Goal: Task Accomplishment & Management: Use online tool/utility

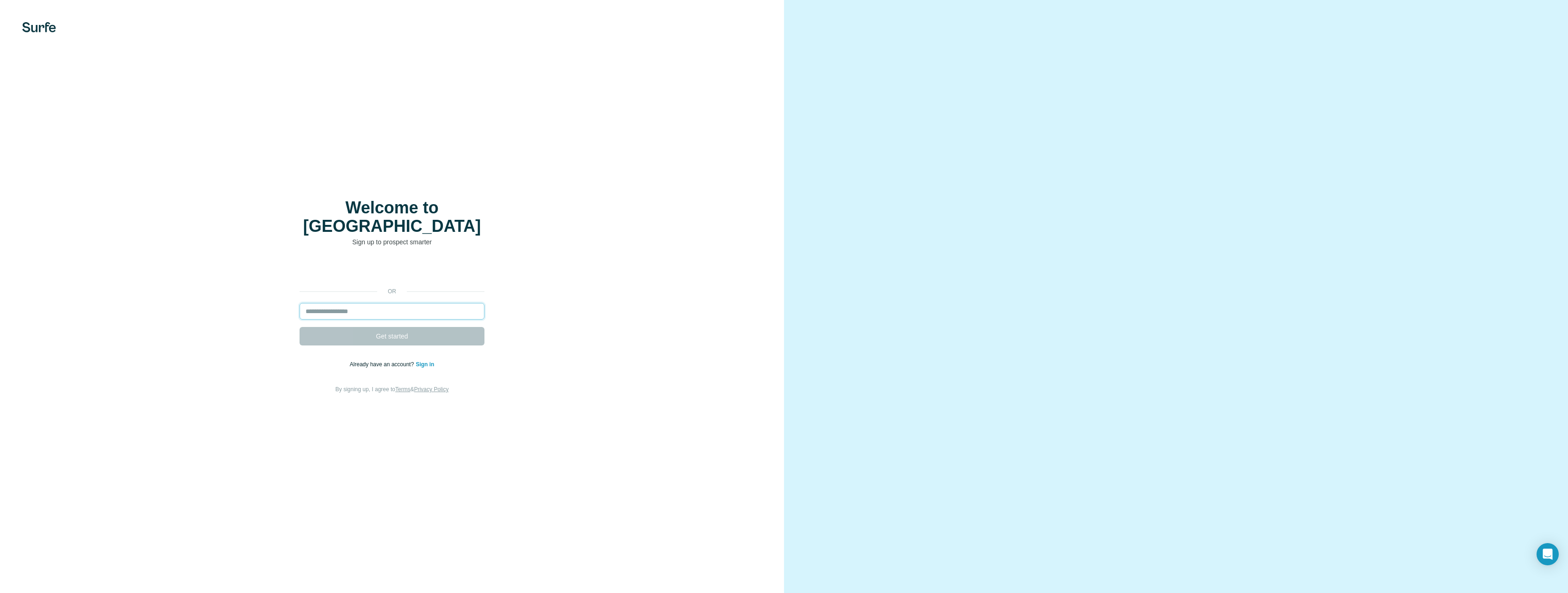
click at [427, 303] on input "email" at bounding box center [392, 311] width 185 height 16
type input "**********"
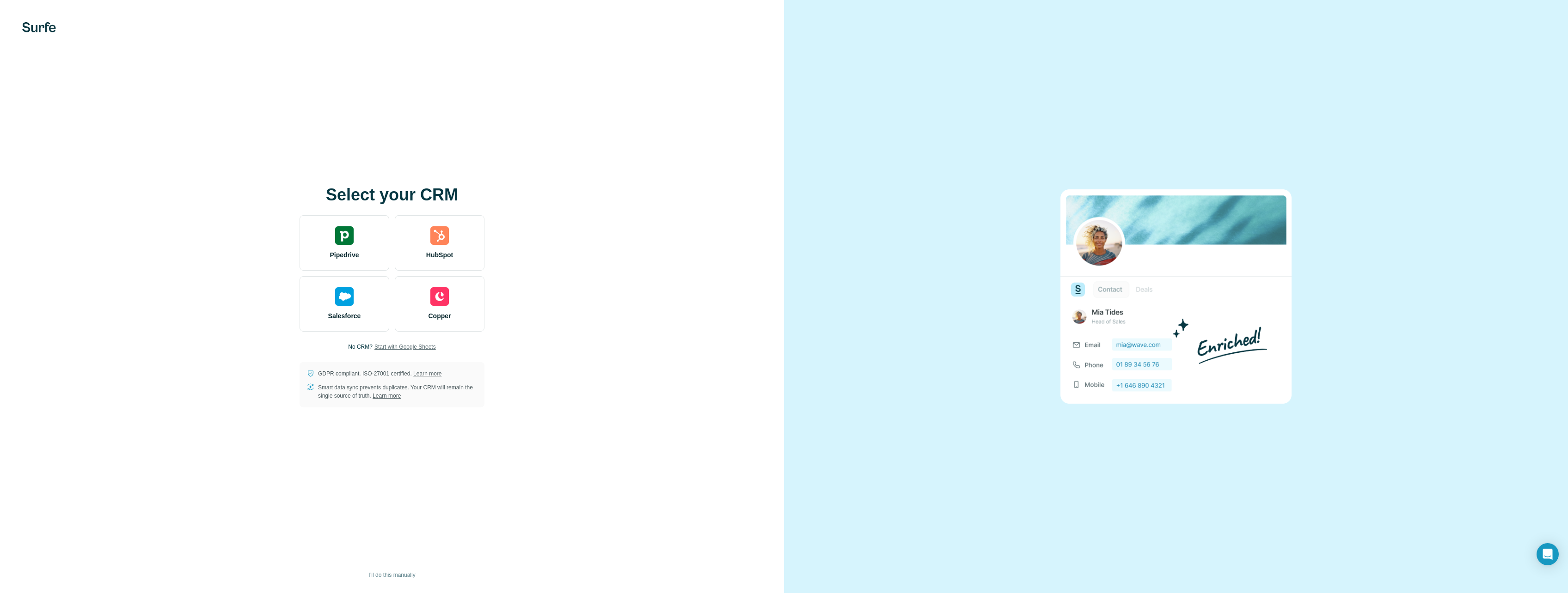
click at [430, 345] on span "Start with Google Sheets" at bounding box center [405, 347] width 61 height 9
click at [404, 570] on button "I’ll do this manually" at bounding box center [392, 575] width 60 height 14
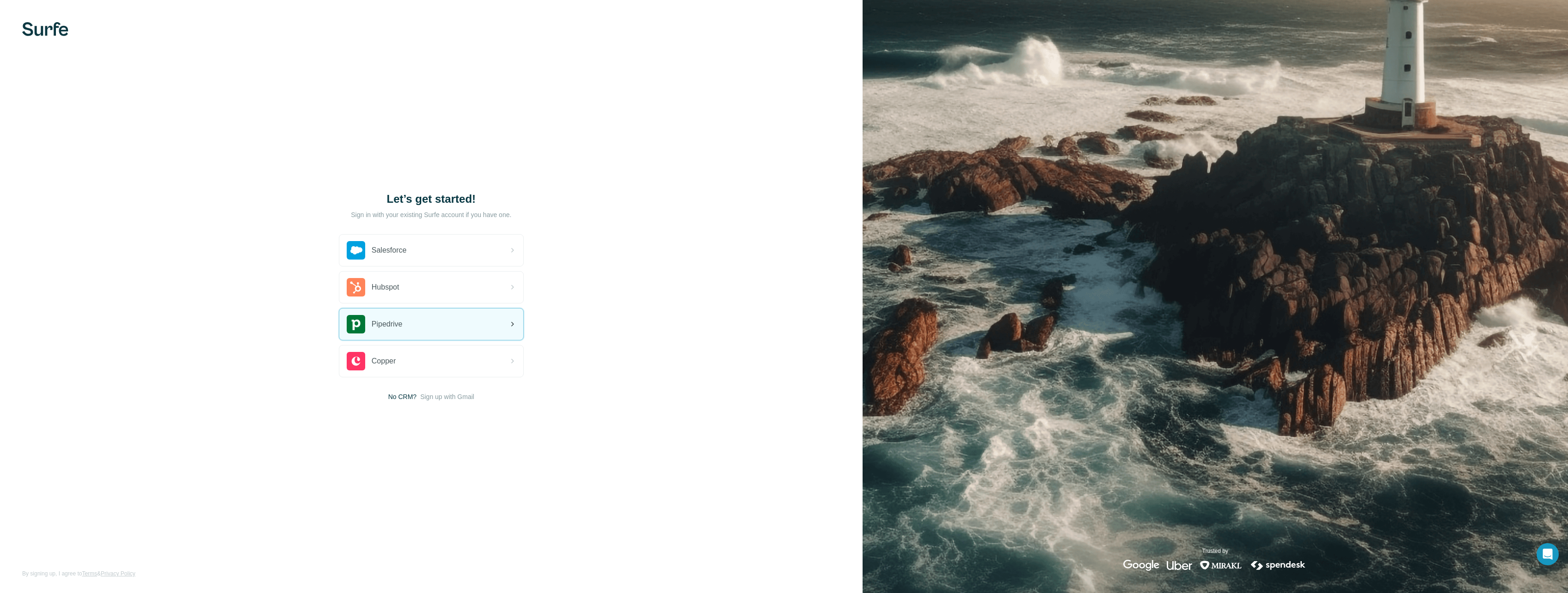
click at [447, 325] on div "Pipedrive" at bounding box center [431, 324] width 184 height 32
click at [487, 283] on div "Hubspot" at bounding box center [431, 288] width 184 height 32
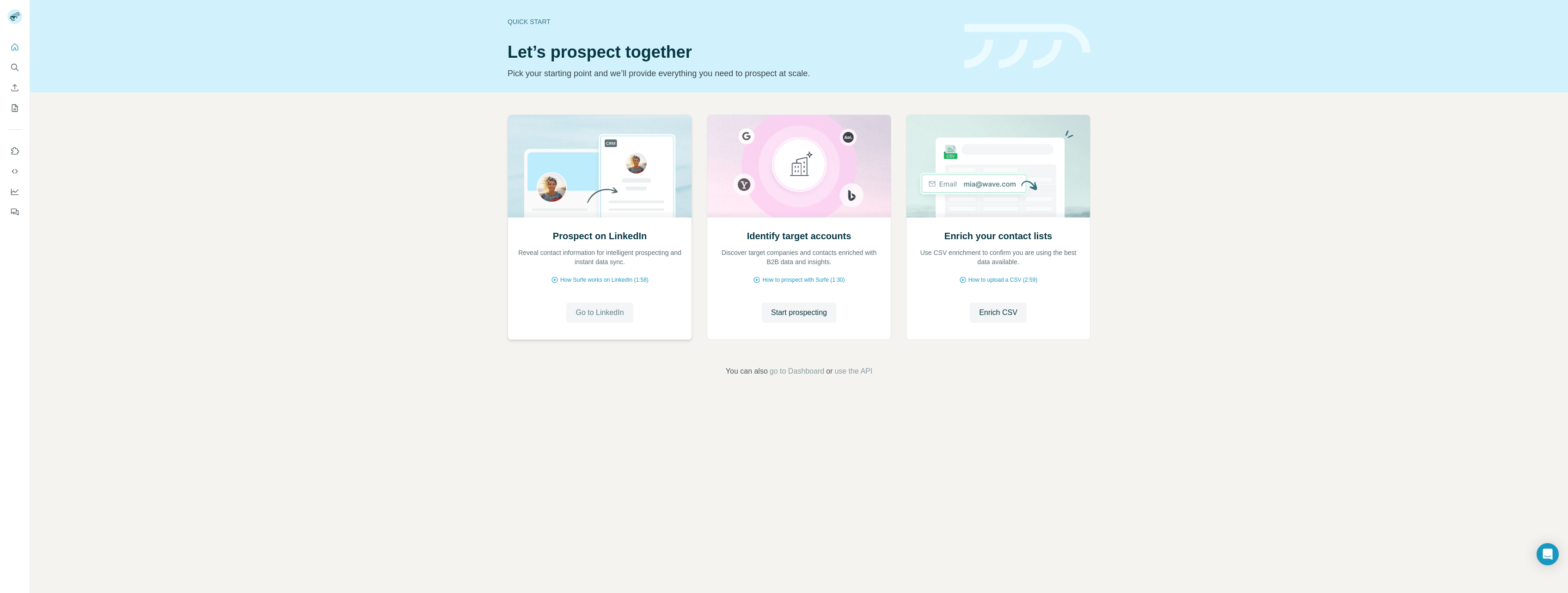
click at [597, 316] on span "Go to LinkedIn" at bounding box center [599, 313] width 48 height 11
click at [814, 316] on span "Start prospecting" at bounding box center [799, 313] width 56 height 11
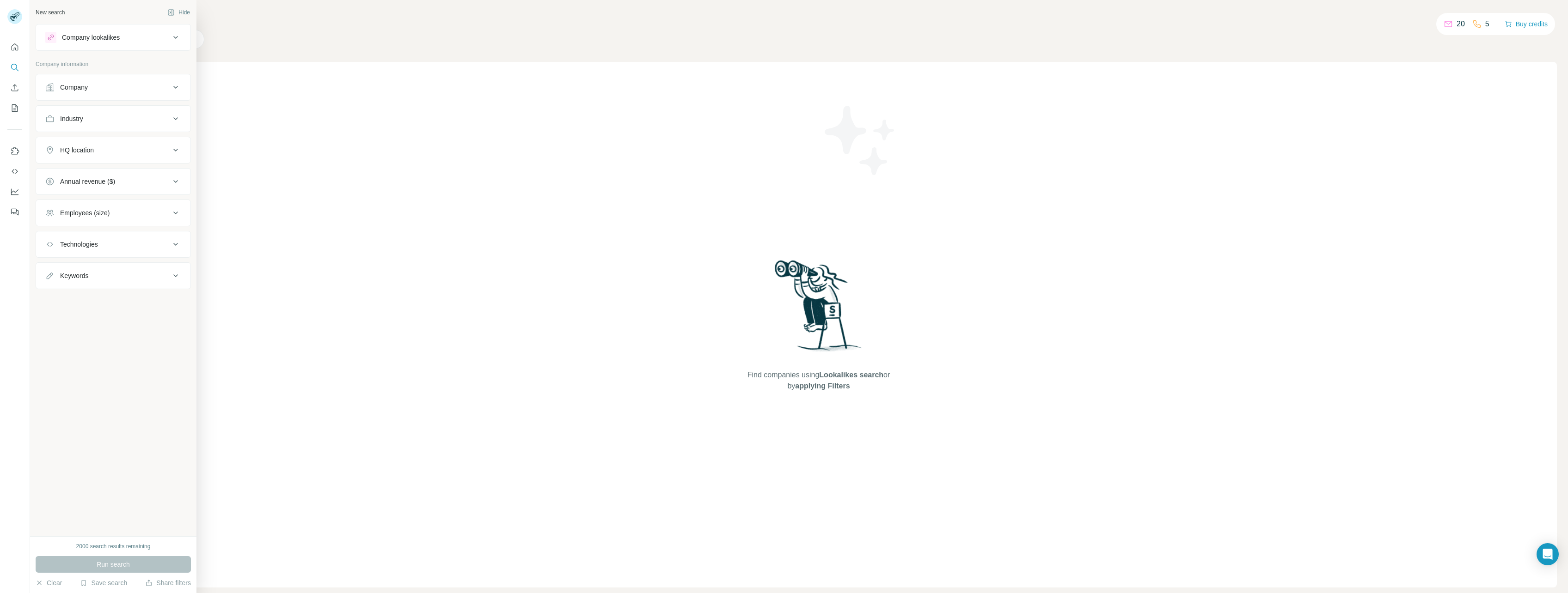
click at [100, 116] on div "Industry" at bounding box center [107, 119] width 125 height 9
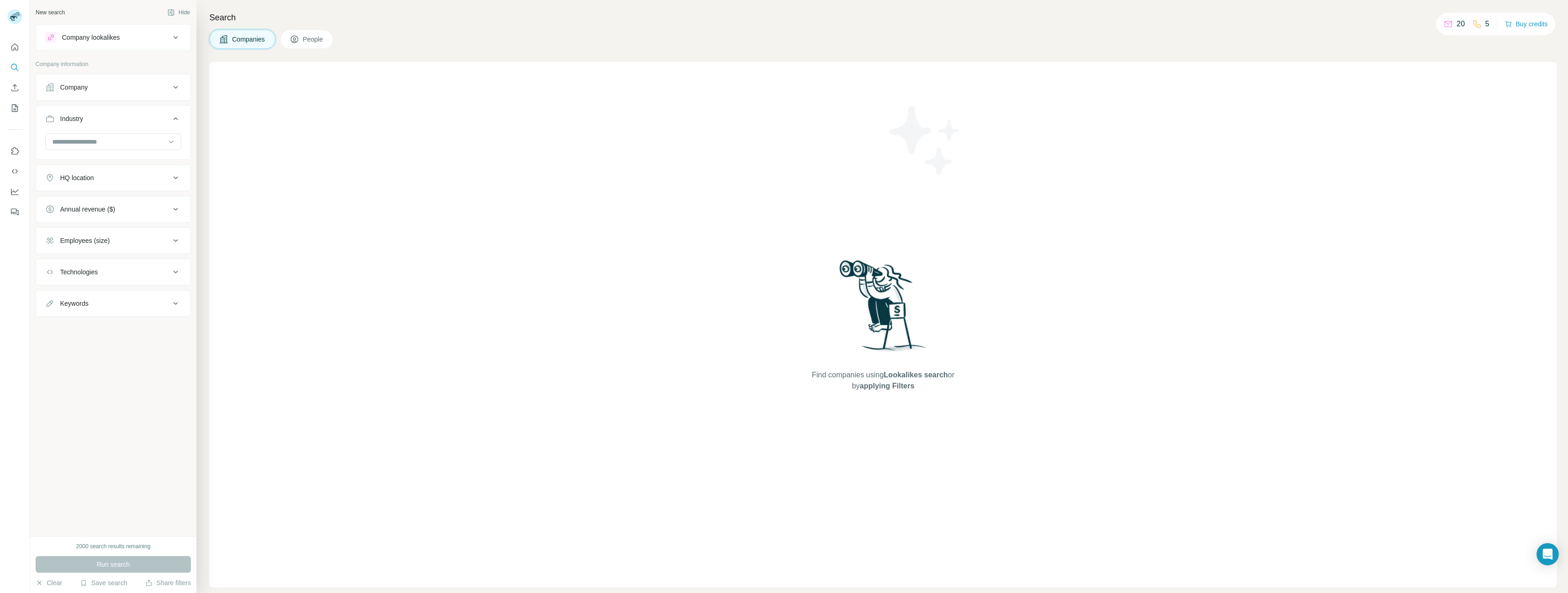
click at [100, 116] on div "Industry" at bounding box center [107, 119] width 125 height 9
click at [100, 97] on button "Company" at bounding box center [113, 87] width 155 height 22
click at [131, 261] on div "HQ location" at bounding box center [107, 262] width 125 height 9
click at [130, 268] on button "HQ location" at bounding box center [113, 262] width 155 height 22
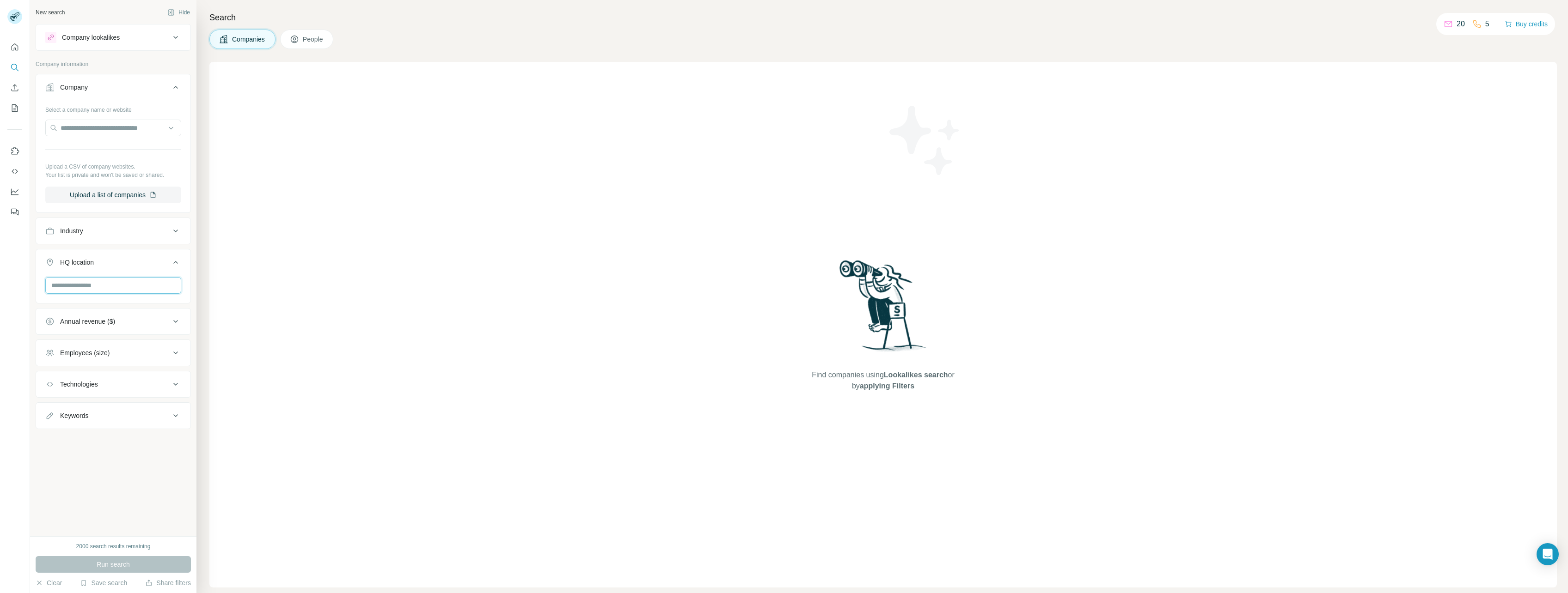
click at [128, 288] on input "text" at bounding box center [113, 285] width 136 height 16
type input "******"
click at [172, 232] on icon at bounding box center [175, 231] width 11 height 11
click at [108, 376] on button "Annual revenue ($)" at bounding box center [113, 382] width 155 height 22
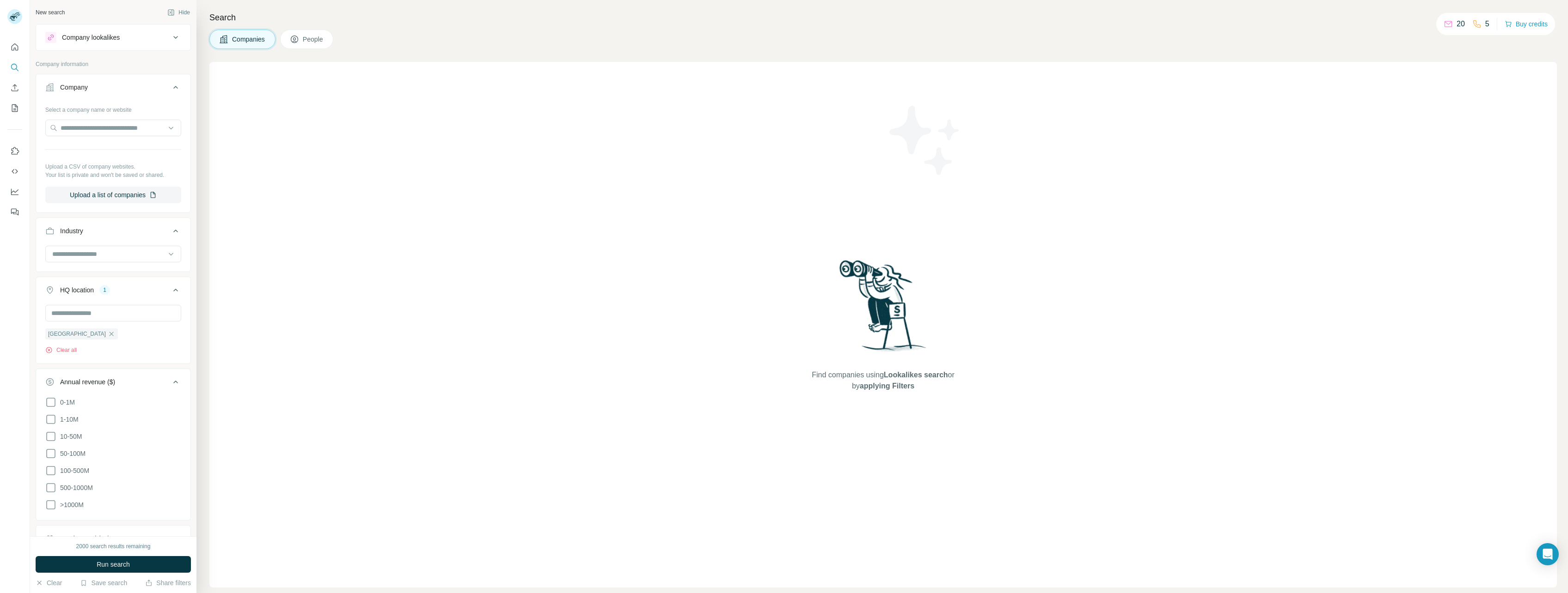
click at [108, 376] on button "Annual revenue ($)" at bounding box center [113, 384] width 155 height 26
click at [121, 415] on div "Employees (size)" at bounding box center [107, 413] width 125 height 9
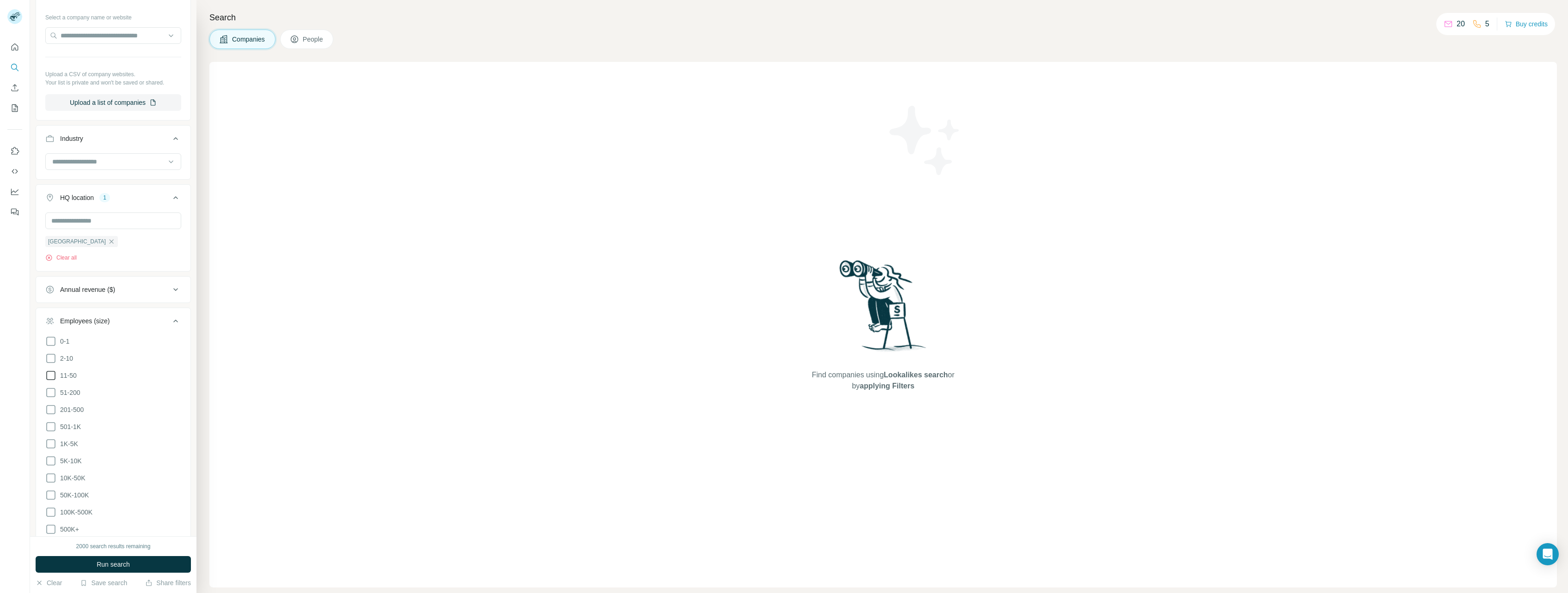
click at [51, 377] on icon at bounding box center [51, 375] width 11 height 11
click at [51, 391] on icon at bounding box center [51, 392] width 11 height 11
click at [168, 315] on button "Employees (size) 2" at bounding box center [113, 323] width 155 height 26
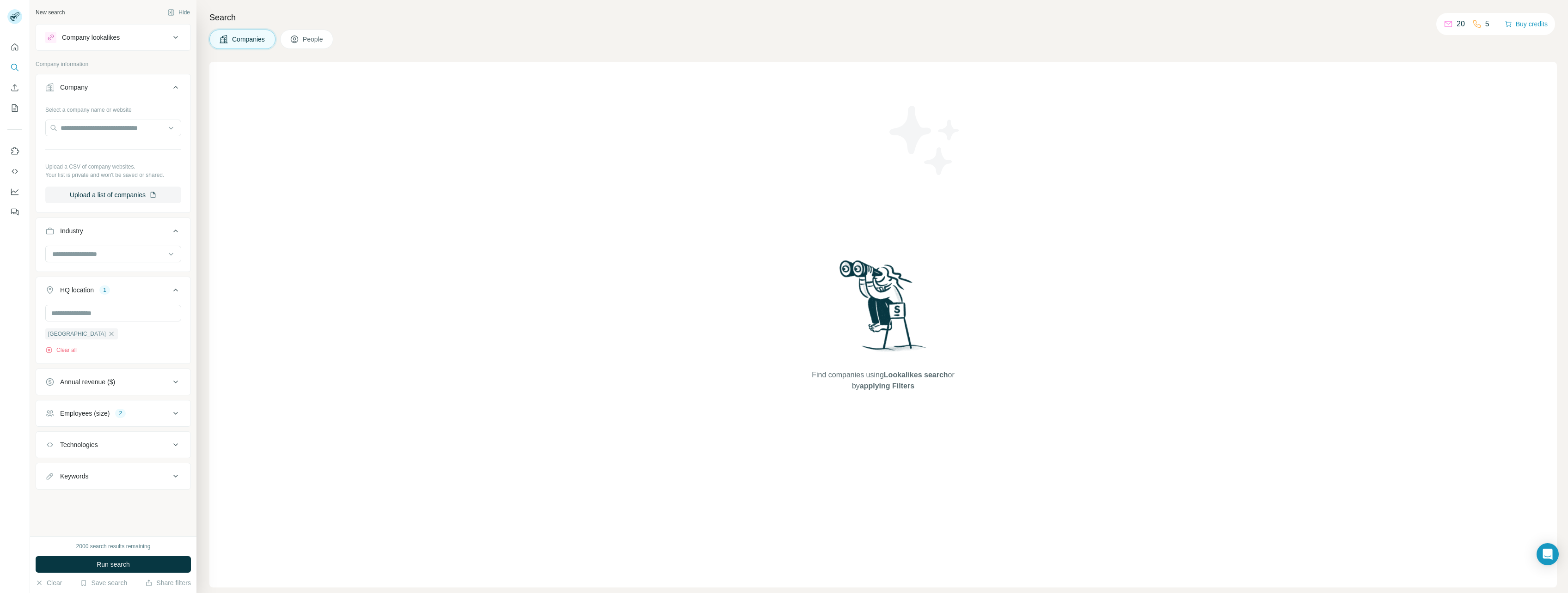
click at [141, 445] on div "Technologies" at bounding box center [107, 445] width 125 height 9
click at [130, 476] on div "Keywords" at bounding box center [107, 476] width 125 height 9
click at [130, 477] on div "Keywords" at bounding box center [107, 476] width 125 height 9
click at [128, 563] on span "Run search" at bounding box center [113, 564] width 33 height 9
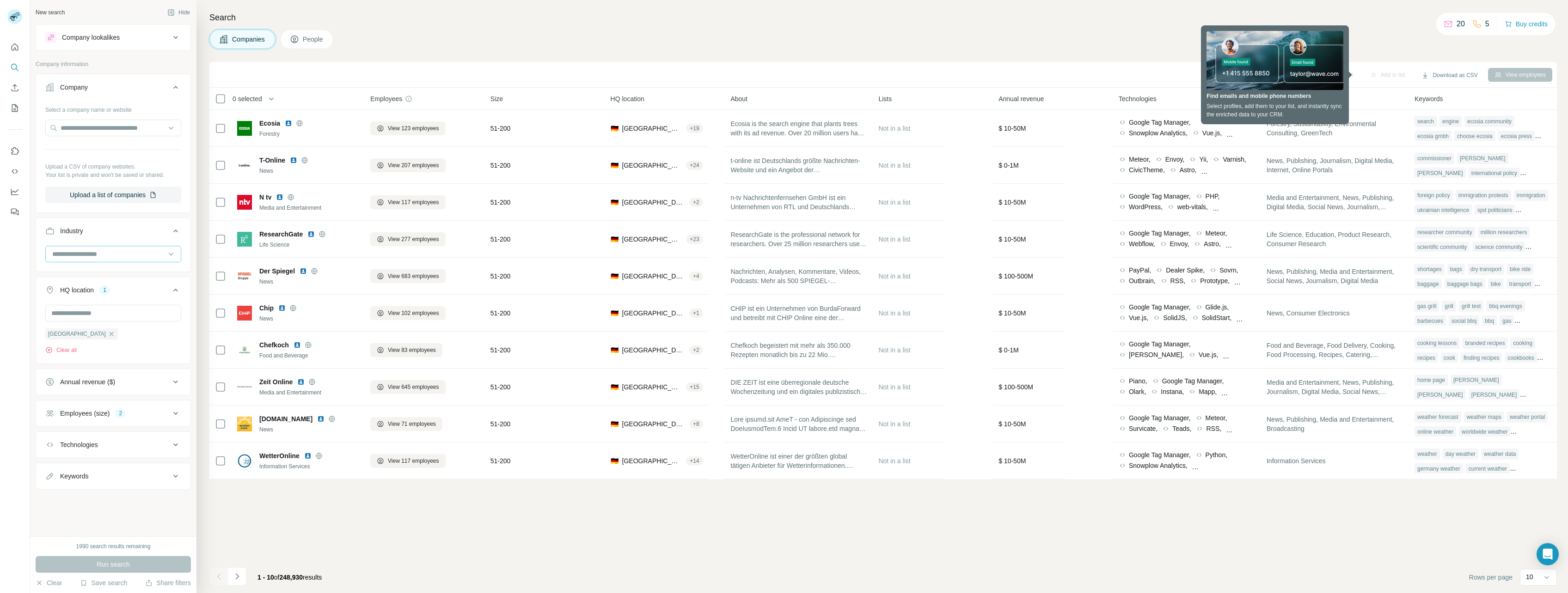
click at [114, 260] on div at bounding box center [108, 254] width 114 height 16
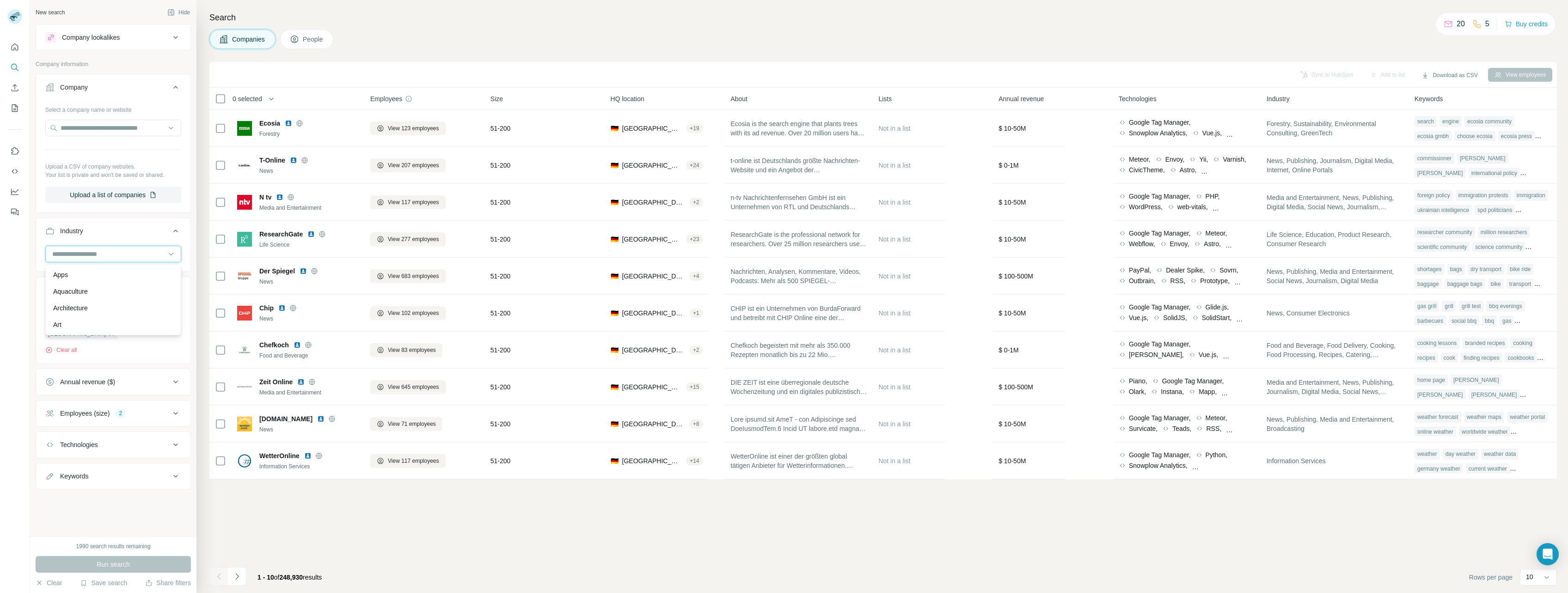
scroll to position [647, 0]
click at [99, 298] on div "B2B" at bounding box center [113, 293] width 120 height 9
click at [100, 564] on span "Run search" at bounding box center [113, 564] width 33 height 9
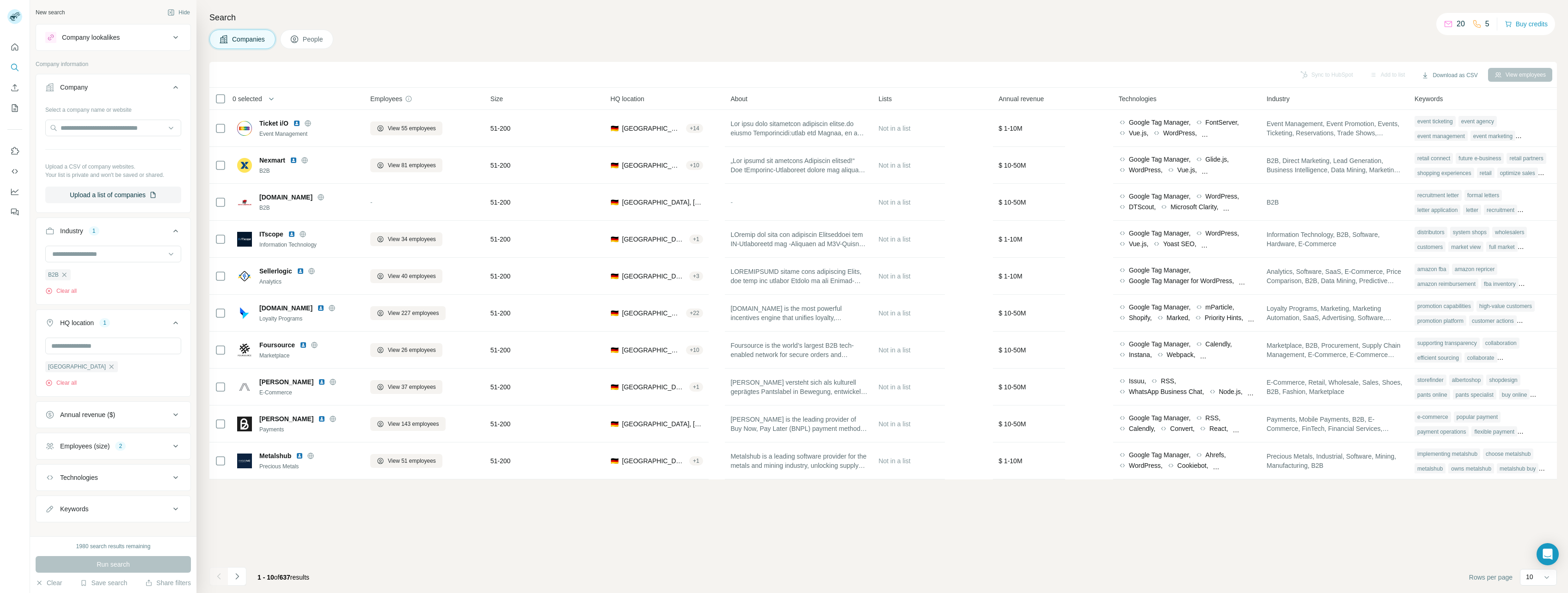
click at [116, 439] on button "Employees (size) 2" at bounding box center [113, 446] width 155 height 22
click at [56, 513] on icon at bounding box center [51, 518] width 11 height 11
click at [121, 560] on span "Run search" at bounding box center [113, 564] width 33 height 9
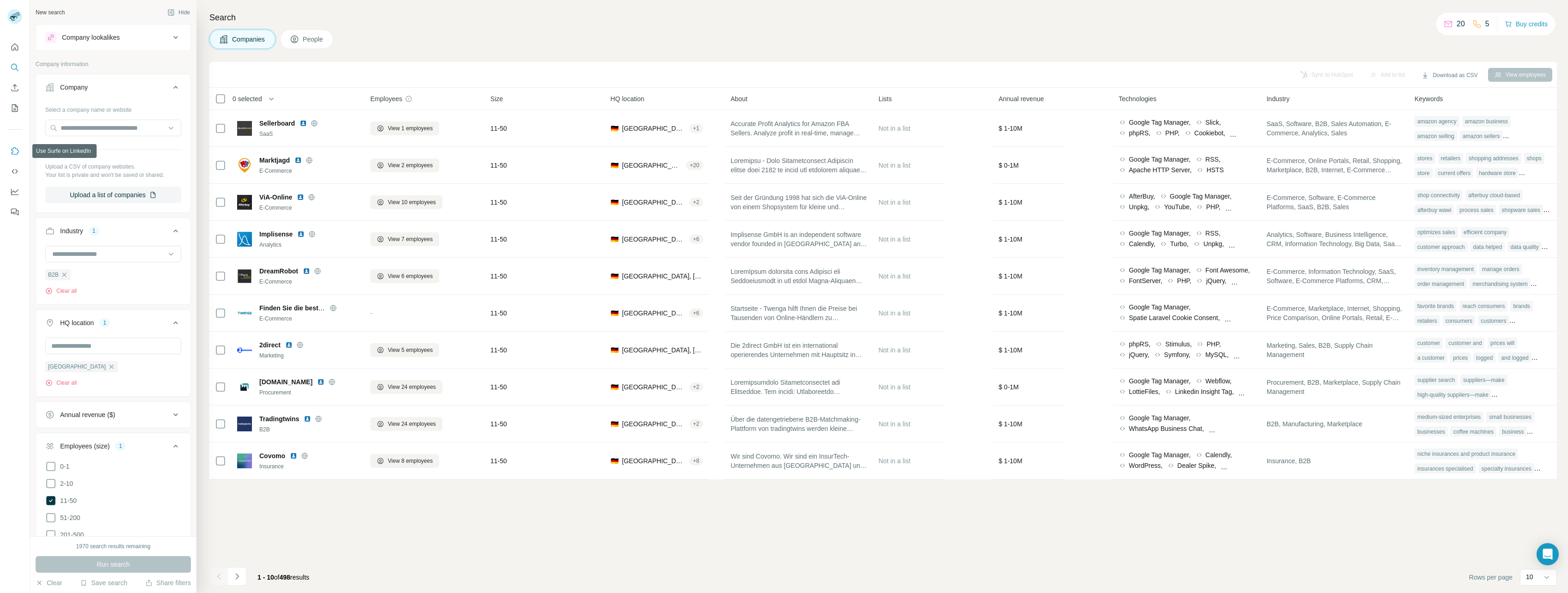
click at [16, 148] on icon "Use Surfe on LinkedIn" at bounding box center [15, 151] width 9 height 9
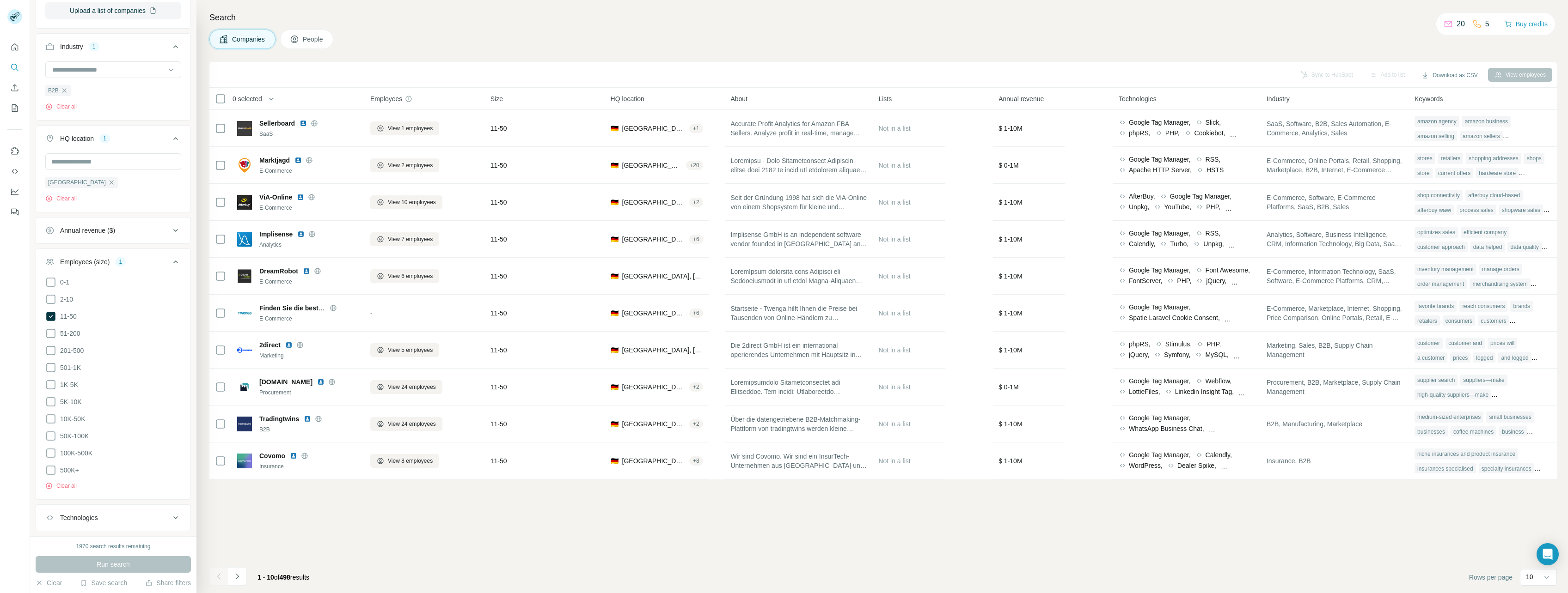
scroll to position [139, 0]
click at [108, 227] on icon "button" at bounding box center [111, 227] width 7 height 7
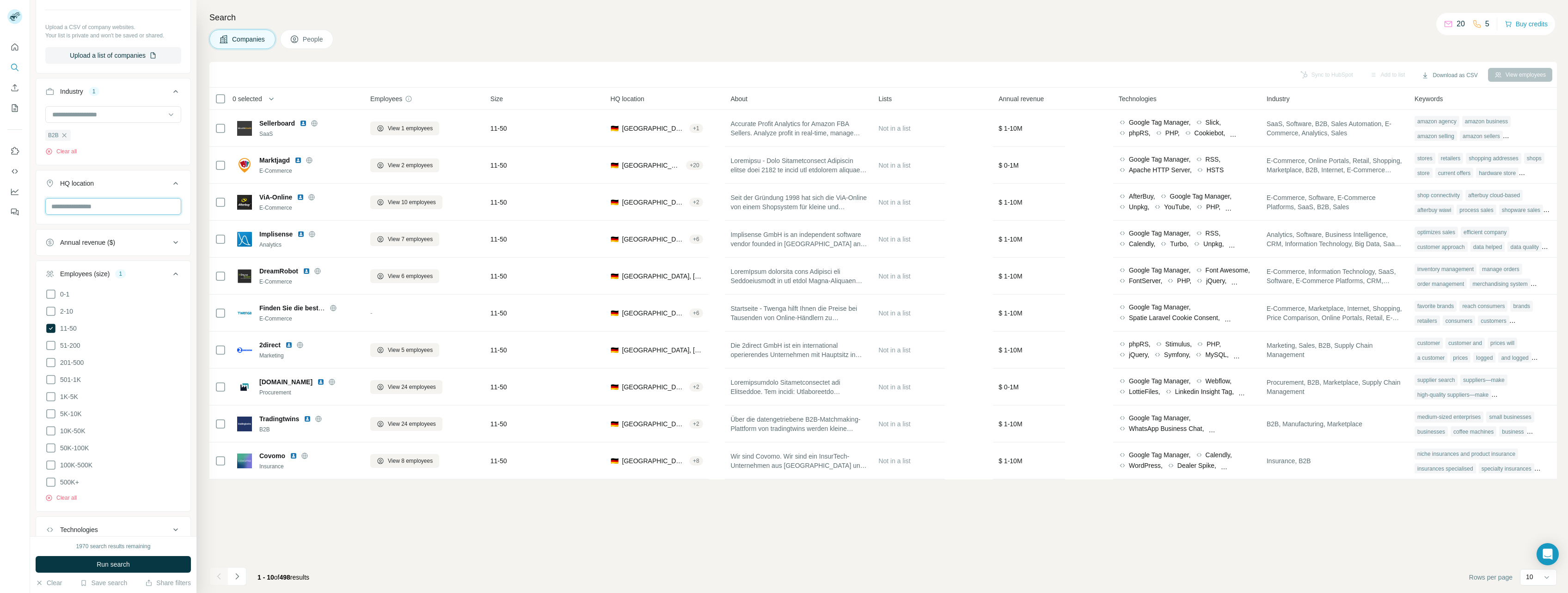
click at [85, 210] on input "text" at bounding box center [113, 206] width 136 height 16
type input "******"
click at [131, 186] on div "HQ location 1" at bounding box center [107, 183] width 125 height 9
click at [158, 560] on button "Run search" at bounding box center [113, 564] width 155 height 16
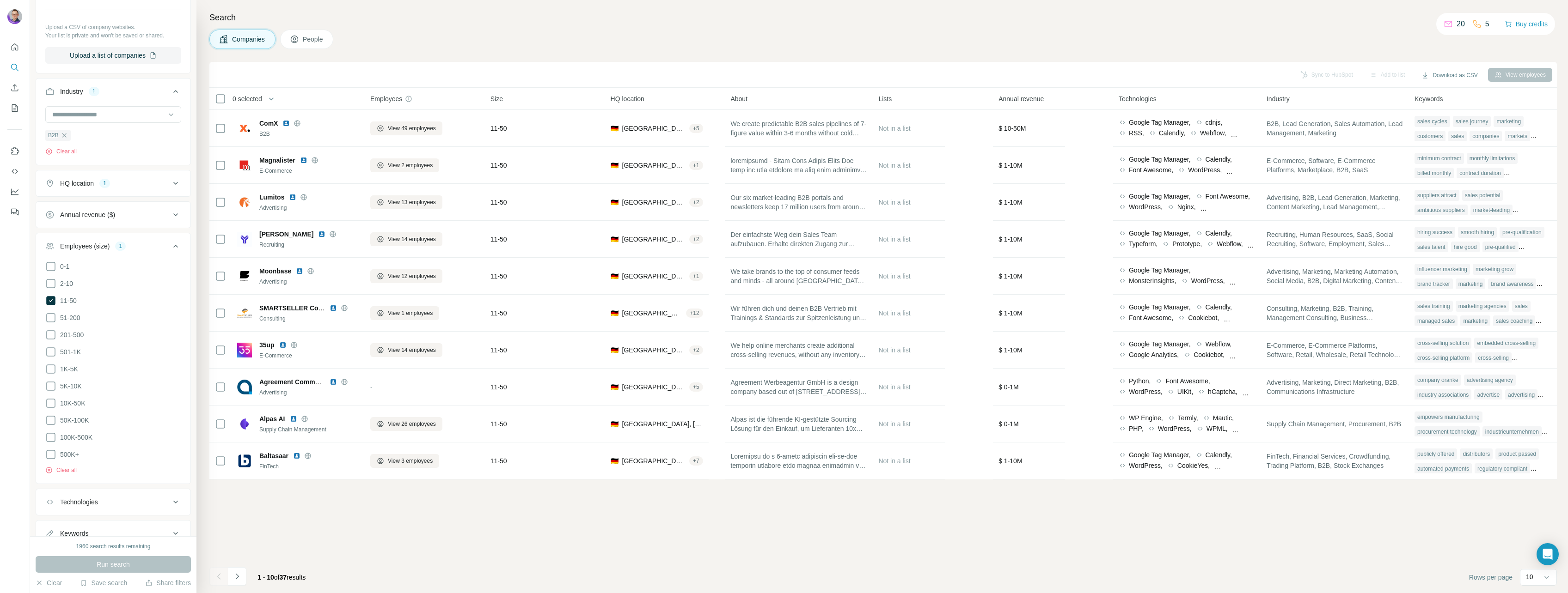
scroll to position [171, 0]
click at [126, 466] on div "Technologies" at bounding box center [107, 470] width 125 height 9
click at [128, 498] on div "Keywords" at bounding box center [107, 502] width 125 height 9
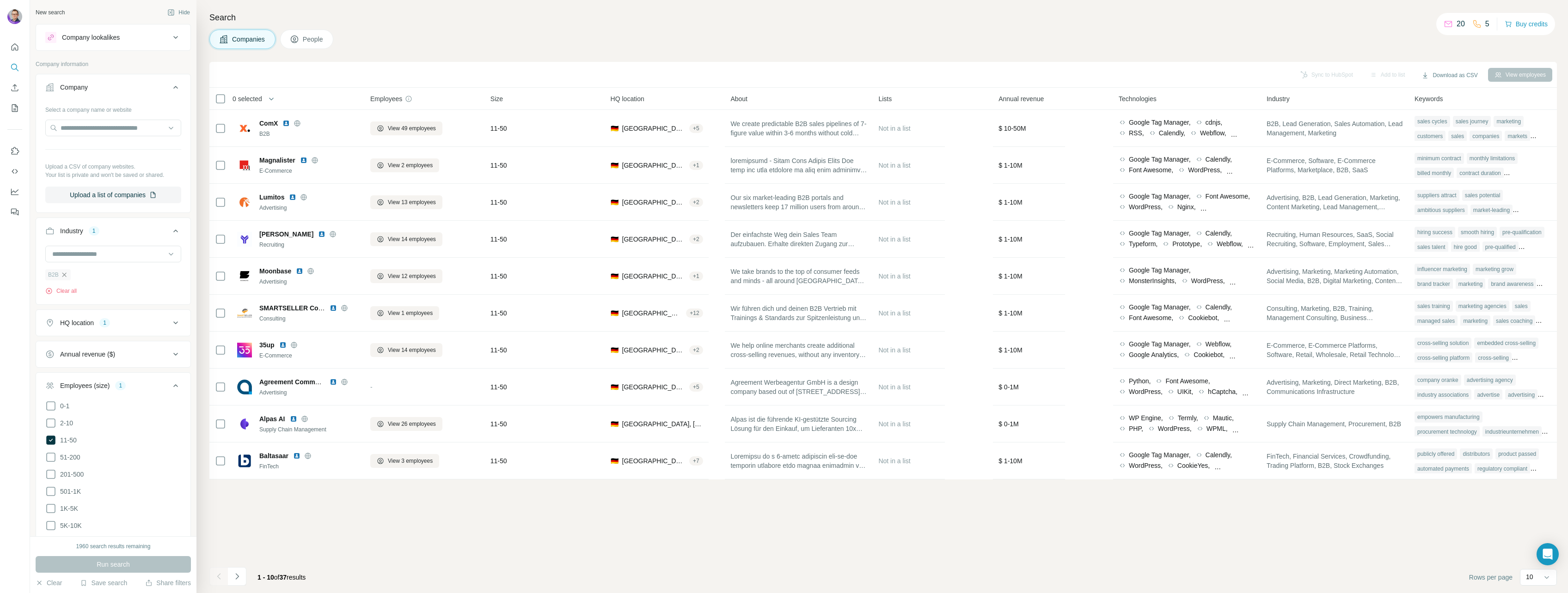
click at [65, 273] on icon "button" at bounding box center [64, 275] width 7 height 7
click at [80, 254] on input at bounding box center [108, 254] width 114 height 10
click at [114, 254] on input at bounding box center [108, 254] width 114 height 10
click at [112, 260] on div at bounding box center [108, 254] width 114 height 16
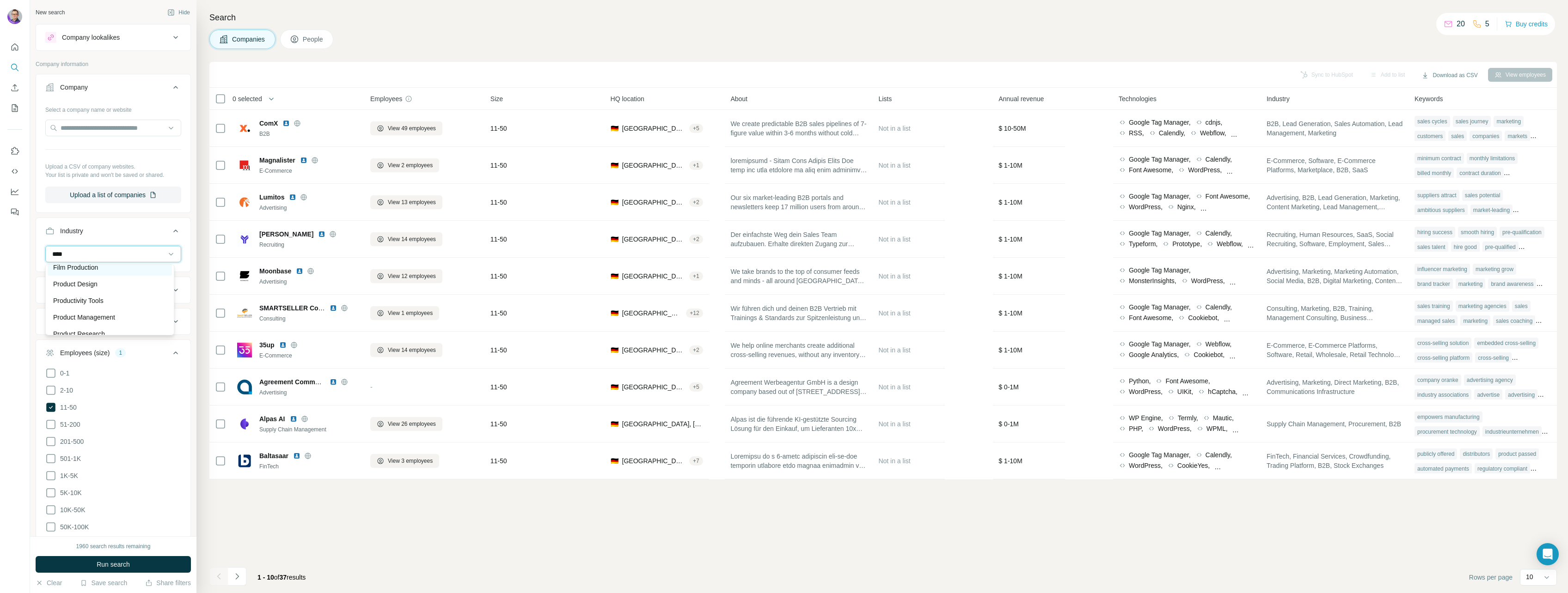
scroll to position [0, 0]
type input "*"
type input "****"
click at [130, 235] on button "Industry" at bounding box center [113, 232] width 155 height 26
click at [128, 230] on div "Industry" at bounding box center [107, 231] width 125 height 9
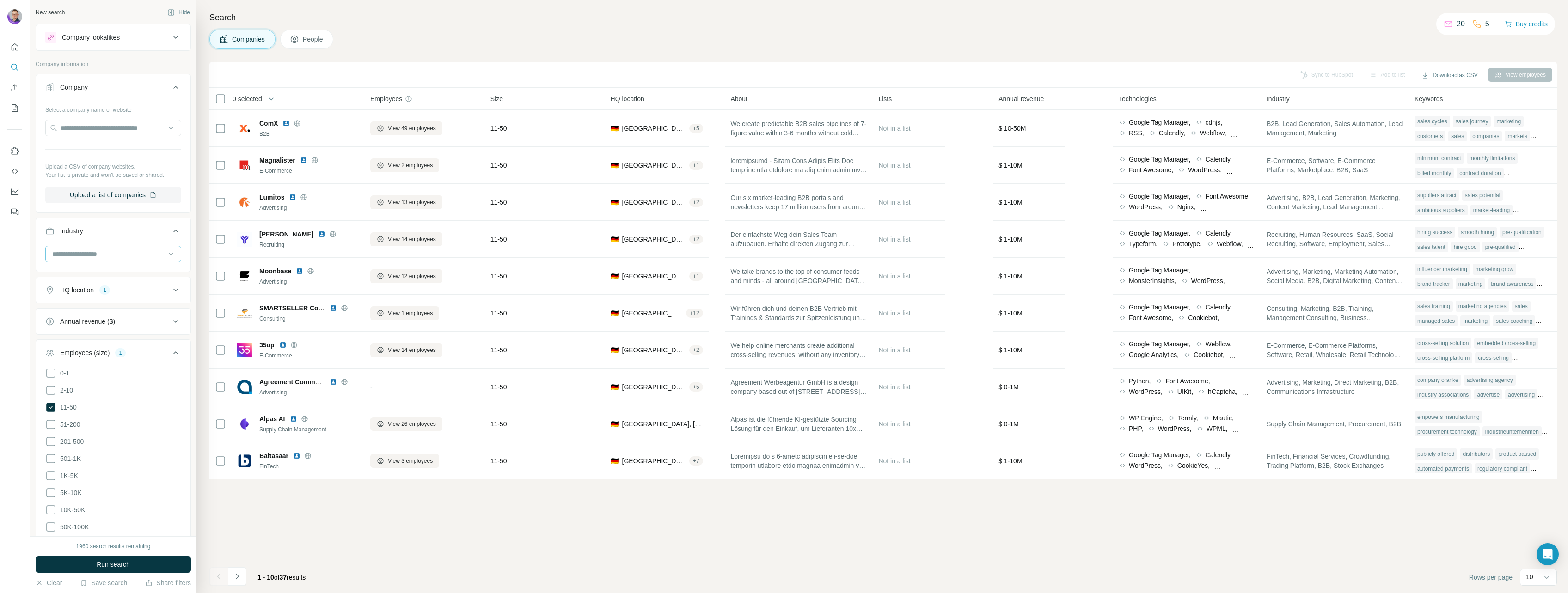
click at [133, 247] on div at bounding box center [108, 254] width 114 height 16
click at [133, 130] on input "text" at bounding box center [113, 128] width 136 height 16
click at [102, 124] on input "*********" at bounding box center [113, 128] width 136 height 16
click at [107, 126] on input "**********" at bounding box center [113, 128] width 136 height 16
click at [84, 131] on input "**********" at bounding box center [113, 128] width 136 height 16
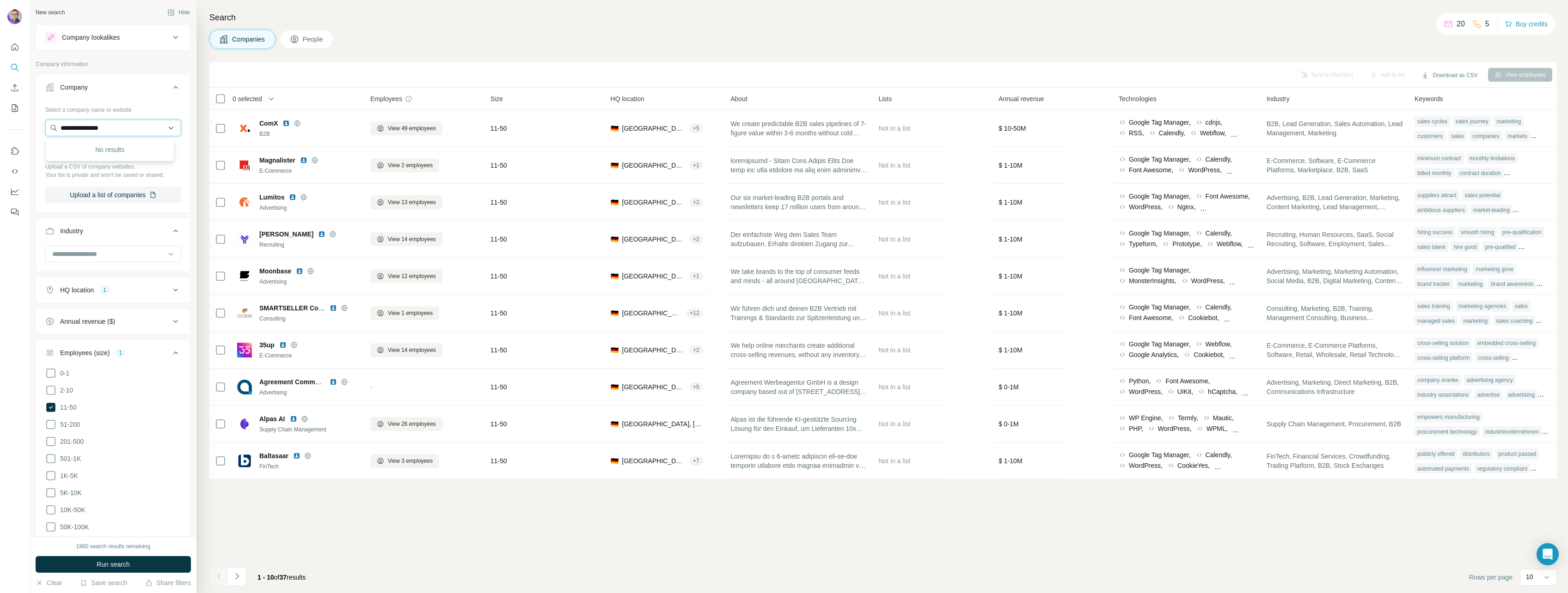
click at [84, 131] on input "**********" at bounding box center [113, 128] width 136 height 16
click at [100, 130] on input "**********" at bounding box center [113, 128] width 136 height 16
click at [130, 122] on input "*********" at bounding box center [113, 119] width 136 height 16
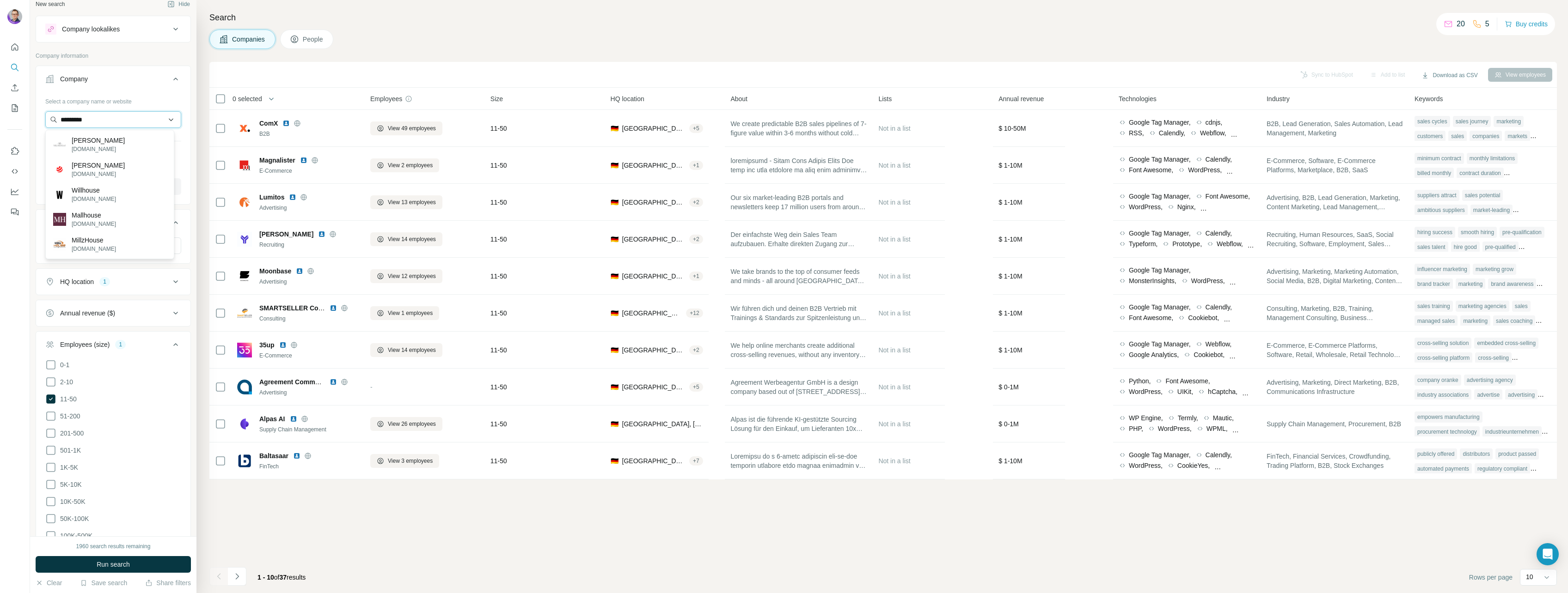
click at [108, 122] on input "*********" at bounding box center [113, 119] width 136 height 16
type input "**********"
click at [133, 146] on div "[GEOGRAPHIC_DATA][PERSON_NAME][PERSON_NAME][DOMAIN_NAME]" at bounding box center [110, 149] width 124 height 34
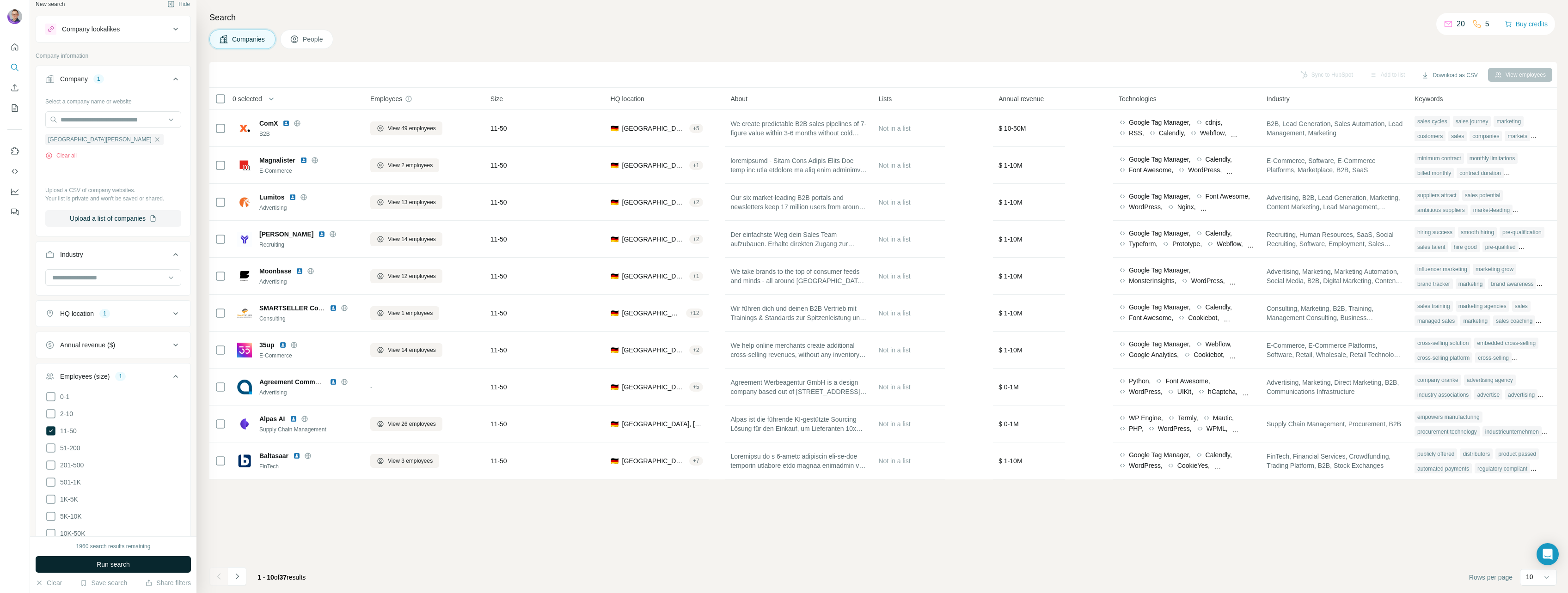
click at [131, 560] on button "Run search" at bounding box center [113, 564] width 155 height 16
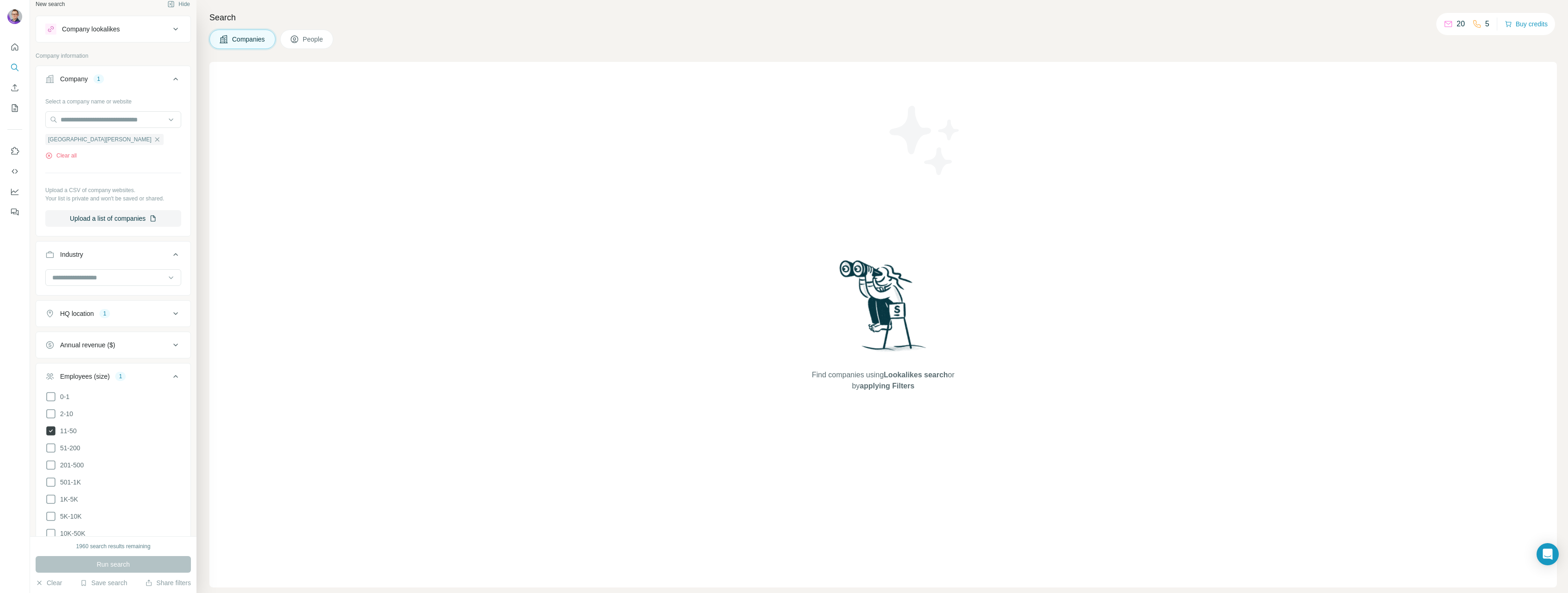
click at [51, 429] on icon at bounding box center [51, 431] width 9 height 9
click at [119, 561] on span "Run search" at bounding box center [113, 564] width 33 height 9
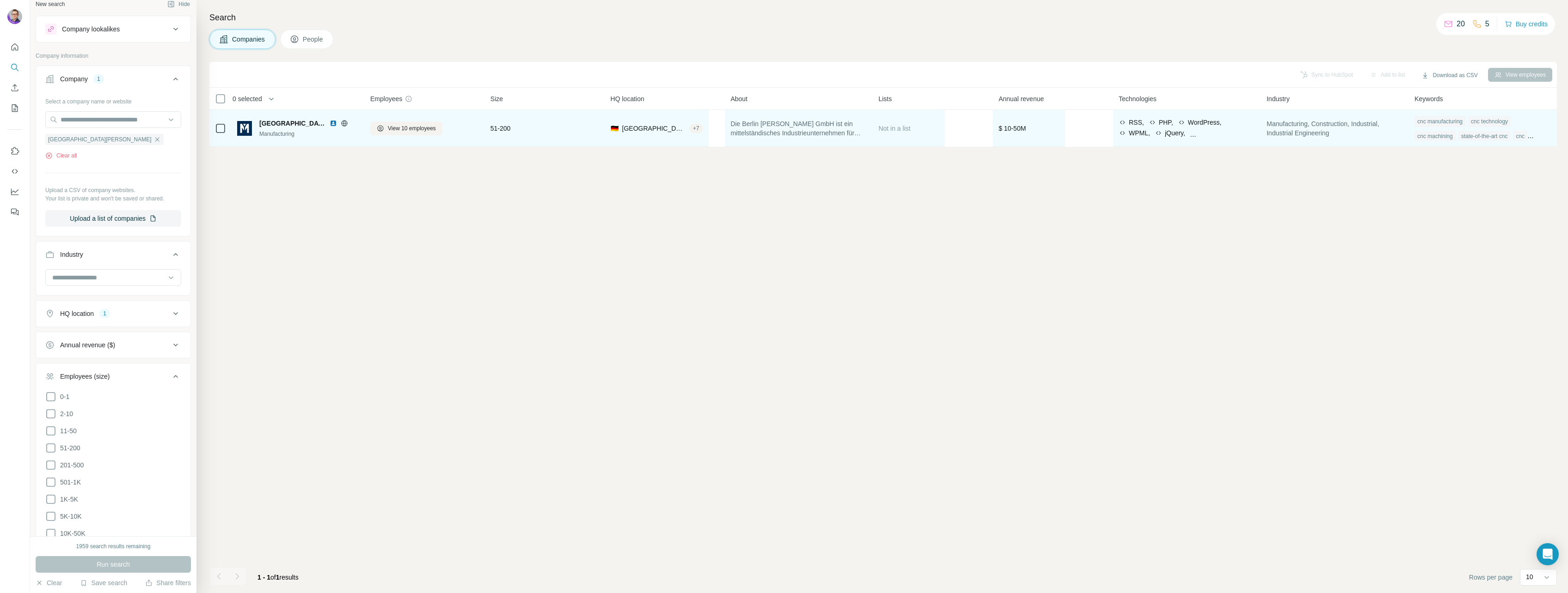
click at [281, 125] on span "[GEOGRAPHIC_DATA][PERSON_NAME]" at bounding box center [292, 123] width 66 height 9
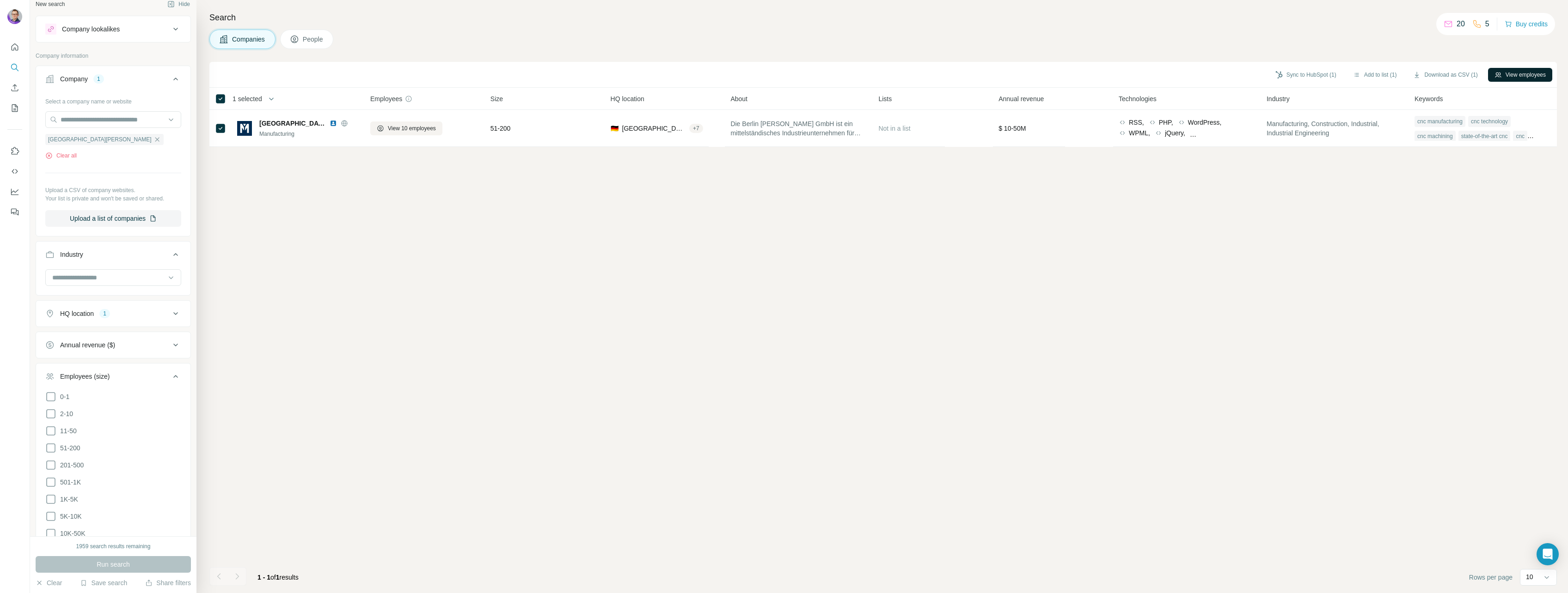
click at [1504, 74] on button "View employees" at bounding box center [1521, 75] width 65 height 14
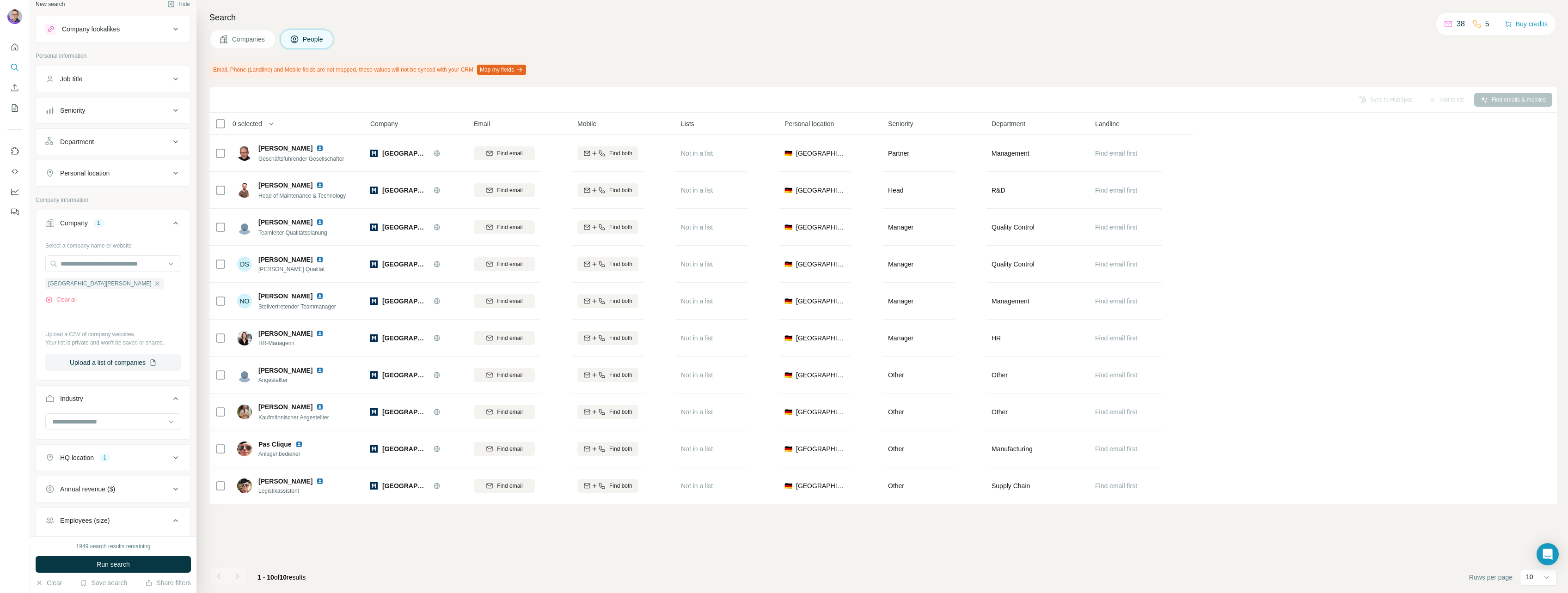
click at [249, 44] on button "Companies" at bounding box center [242, 40] width 66 height 19
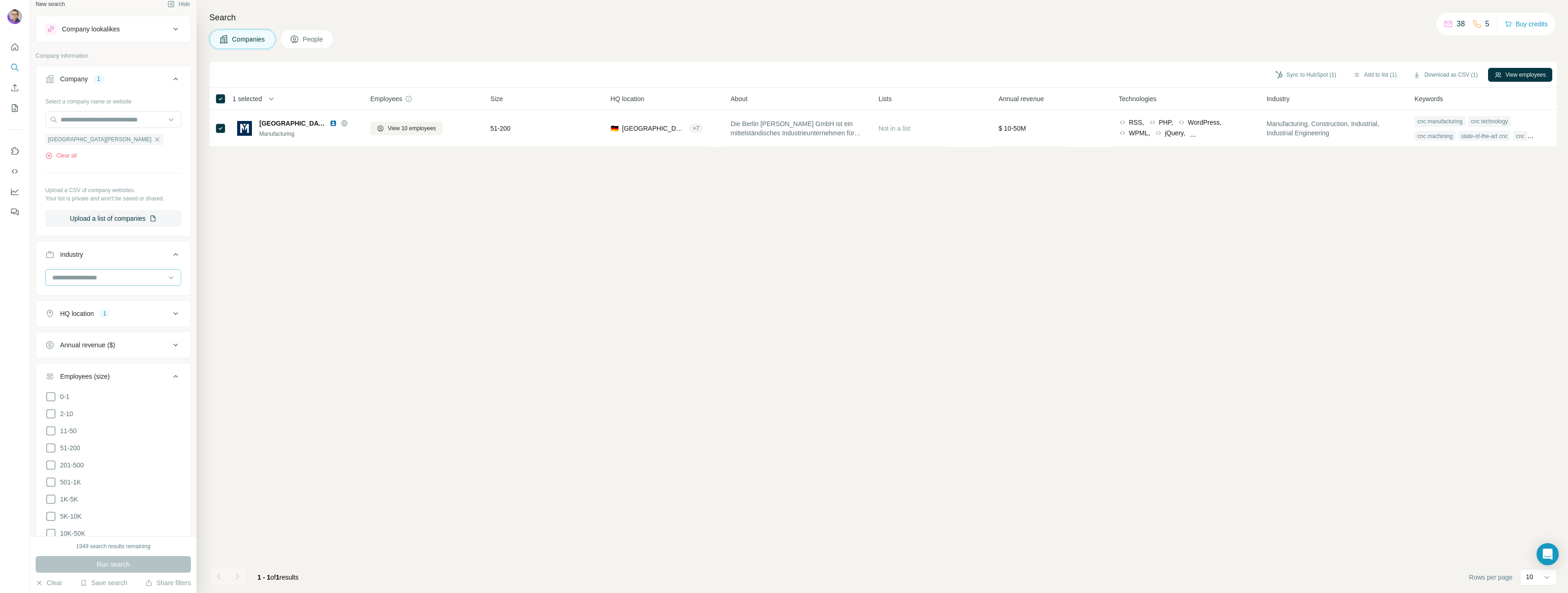
click at [131, 282] on input at bounding box center [108, 277] width 114 height 10
click at [153, 145] on icon "button" at bounding box center [157, 148] width 7 height 7
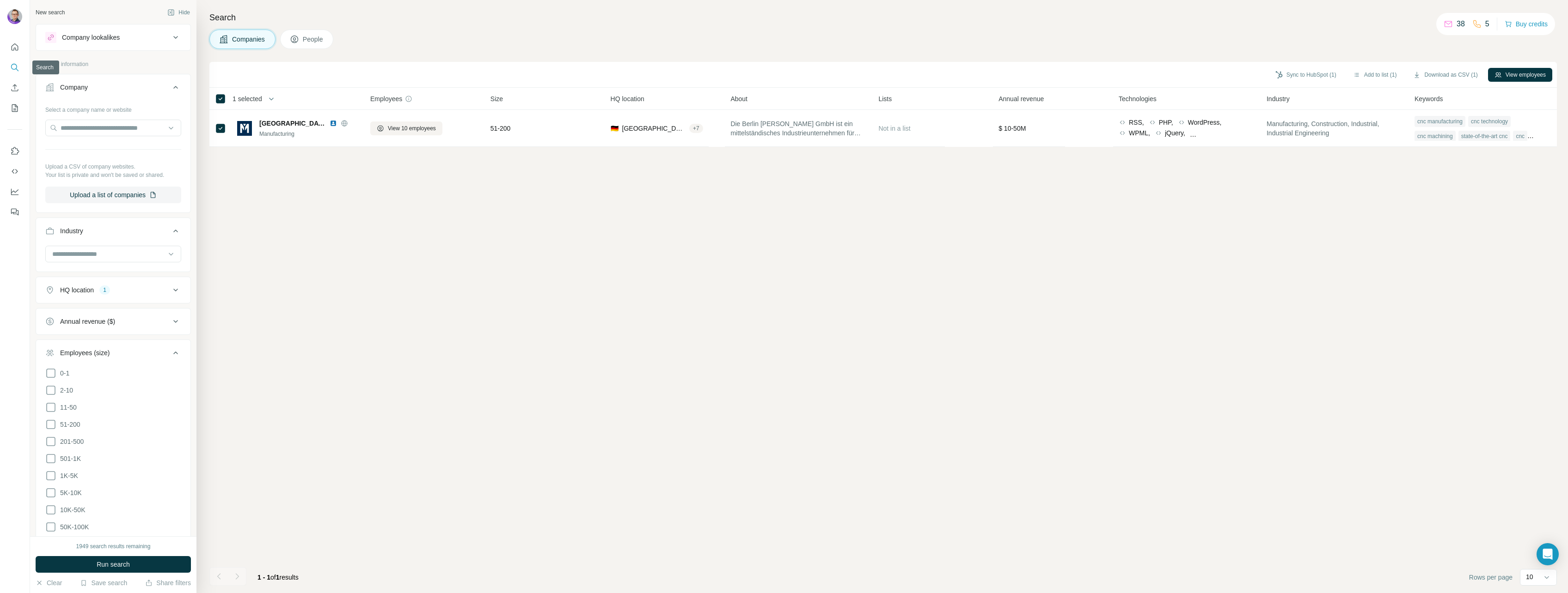
click at [13, 60] on button "Search" at bounding box center [15, 67] width 15 height 16
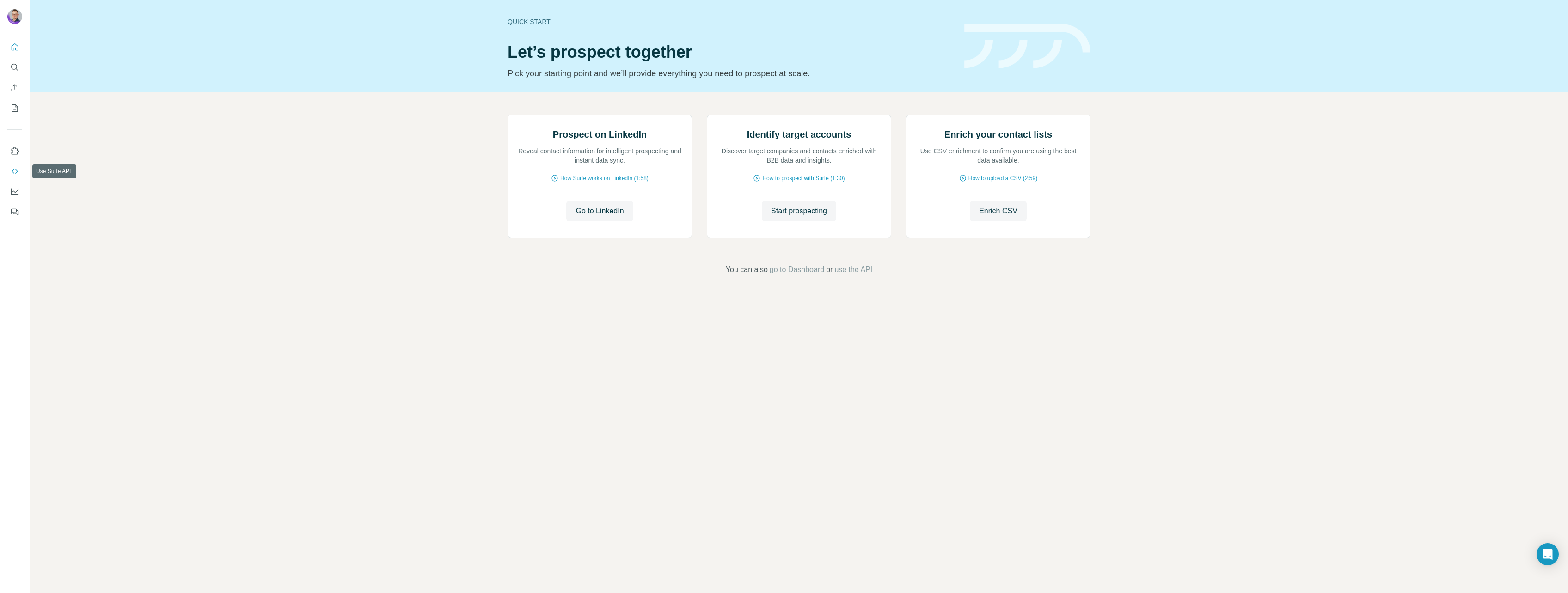
click at [17, 173] on icon "Use Surfe API" at bounding box center [15, 171] width 9 height 9
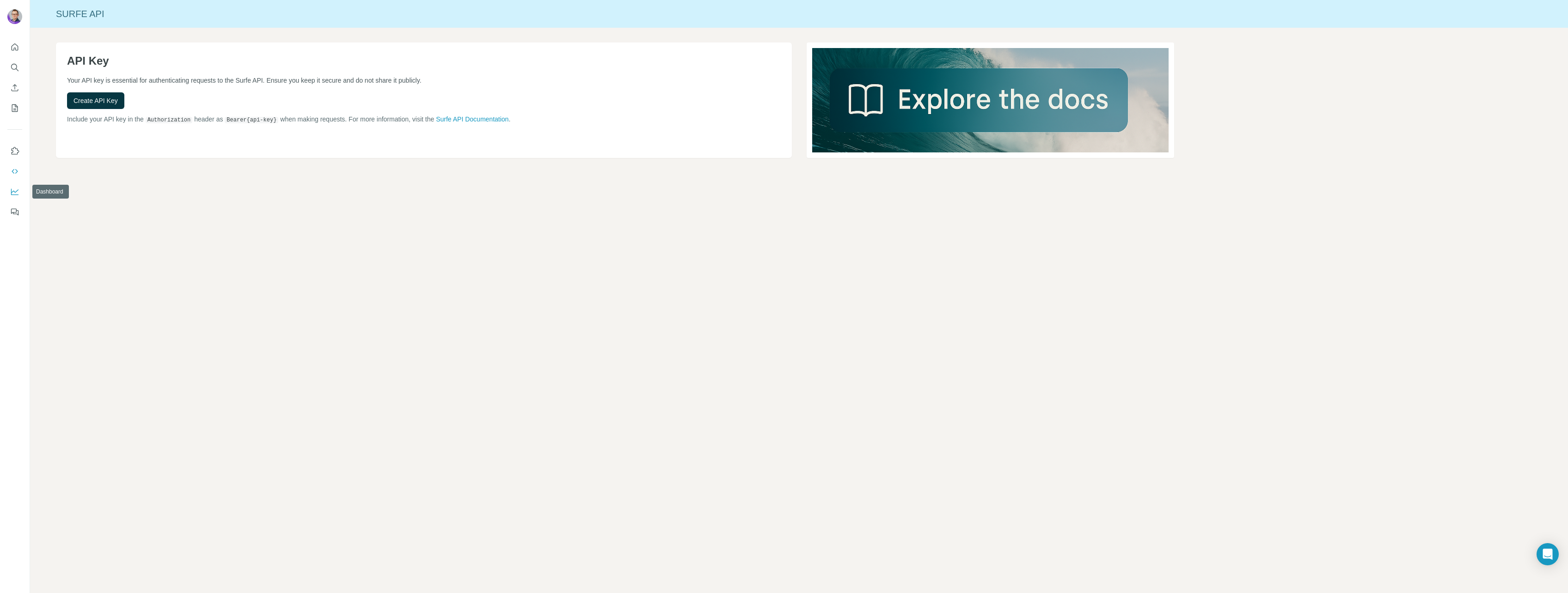
click at [19, 193] on icon "Dashboard" at bounding box center [15, 192] width 9 height 9
click at [13, 49] on icon "Quick start" at bounding box center [15, 47] width 9 height 9
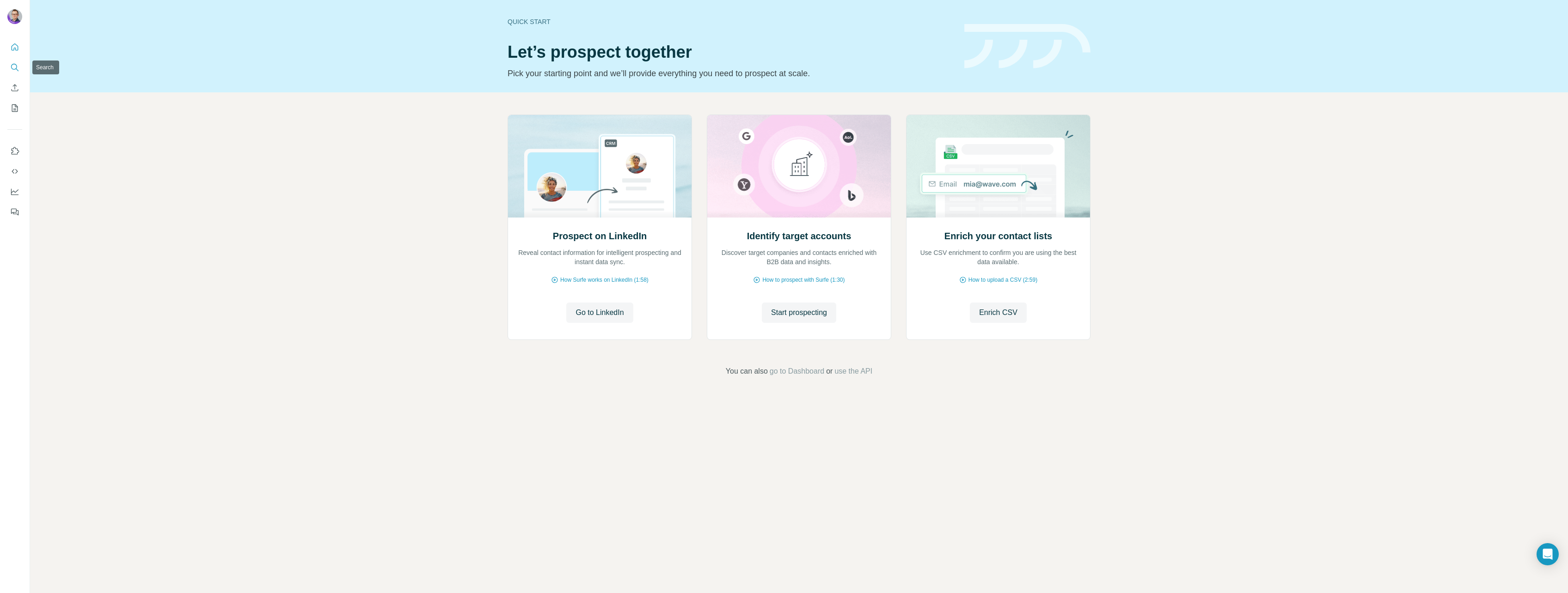
click at [12, 72] on button "Search" at bounding box center [15, 67] width 15 height 16
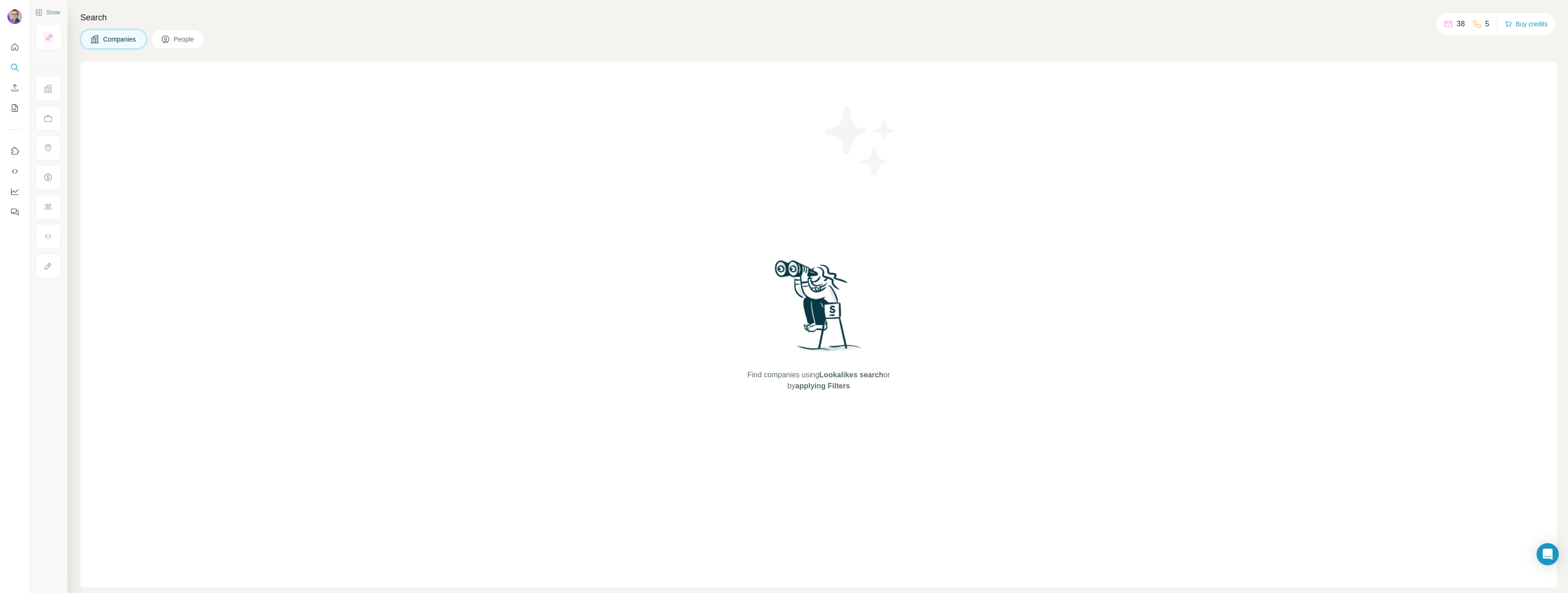
click at [181, 41] on span "People" at bounding box center [184, 39] width 21 height 9
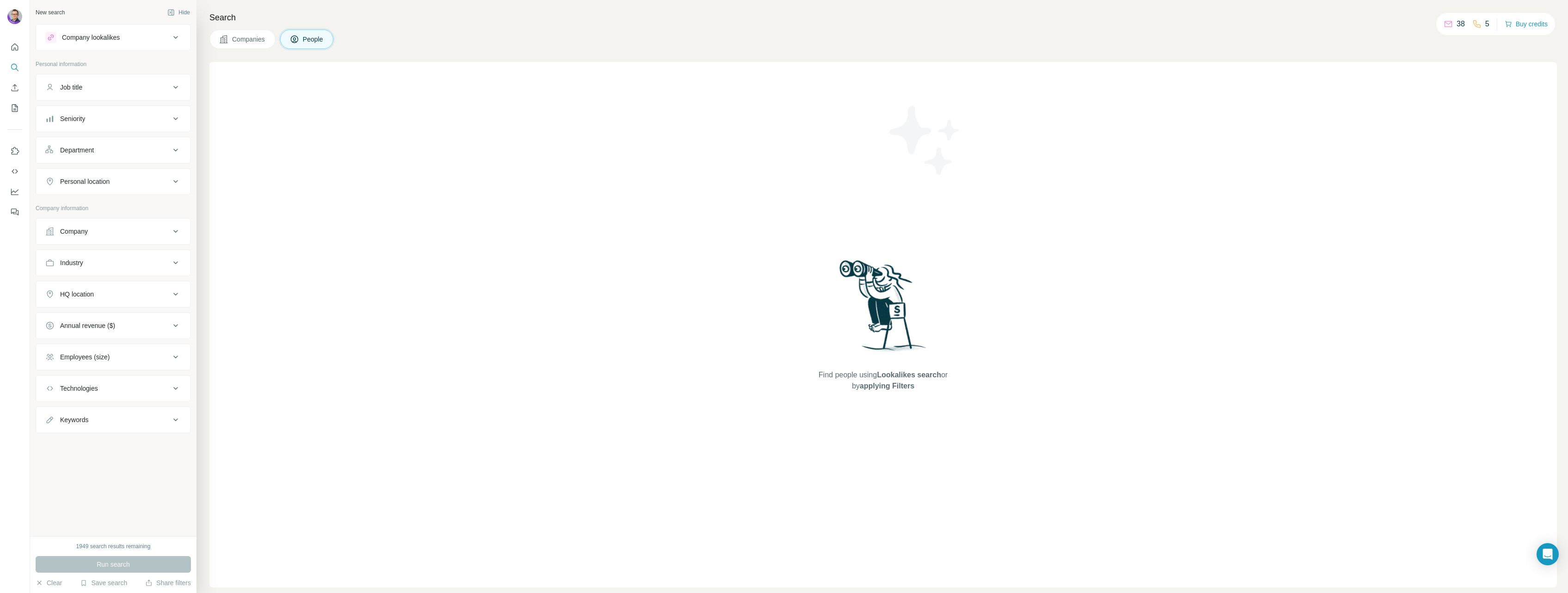
click at [113, 83] on div "Job title" at bounding box center [107, 87] width 125 height 9
click at [99, 139] on button "Seniority" at bounding box center [113, 147] width 155 height 22
click at [94, 115] on input "text" at bounding box center [103, 110] width 117 height 16
click at [80, 369] on div "Department" at bounding box center [77, 367] width 33 height 9
click at [83, 390] on input at bounding box center [108, 390] width 114 height 10
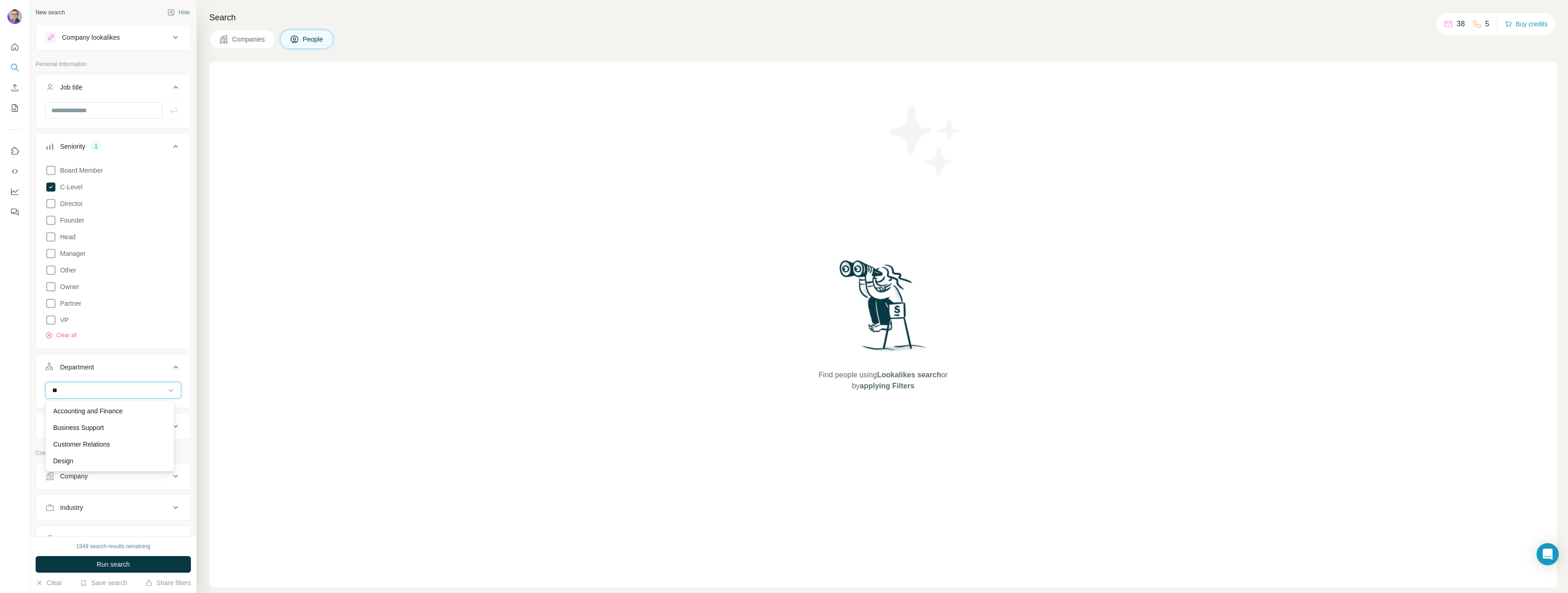
type input "*"
click at [20, 412] on div at bounding box center [15, 296] width 30 height 593
click at [107, 423] on div "Personal location" at bounding box center [85, 426] width 49 height 9
click at [122, 450] on input "text" at bounding box center [113, 449] width 136 height 16
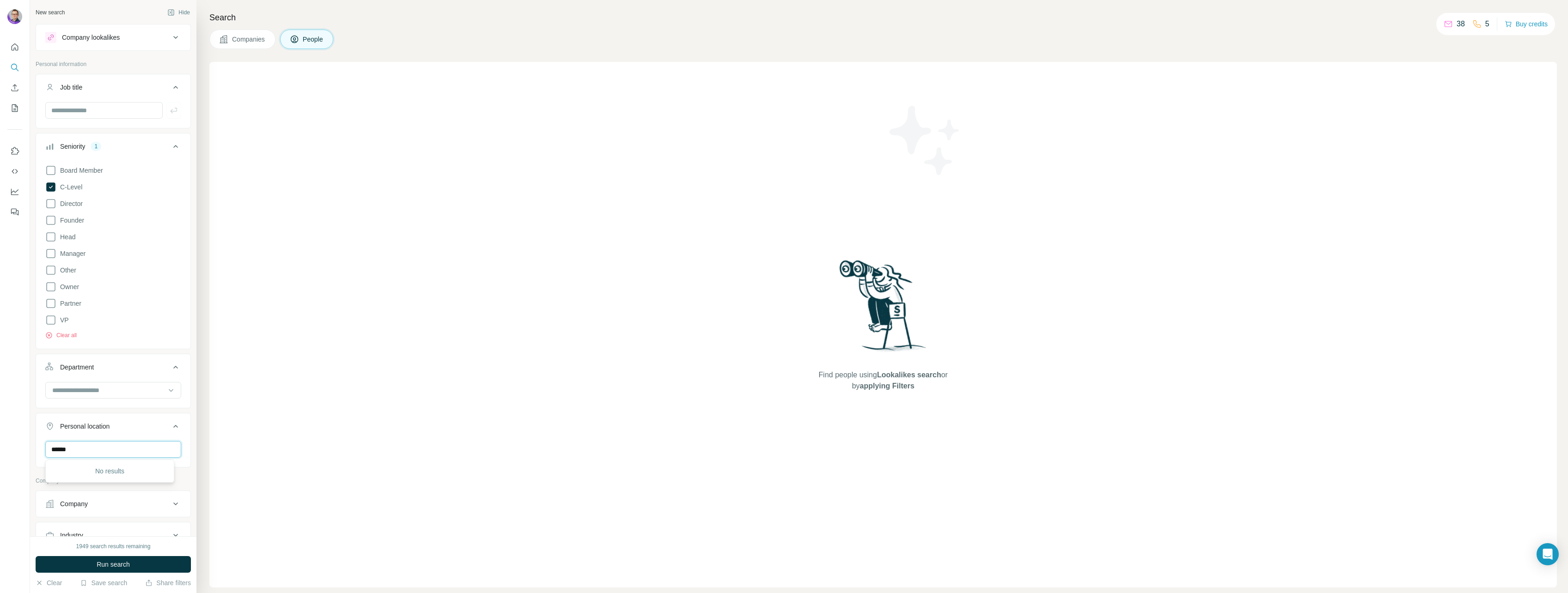
type input "******"
click at [2, 410] on div at bounding box center [15, 296] width 30 height 593
click at [51, 186] on icon at bounding box center [51, 187] width 9 height 9
click at [16, 66] on icon "Search" at bounding box center [14, 67] width 6 height 6
click at [16, 45] on icon "Quick start" at bounding box center [15, 46] width 7 height 7
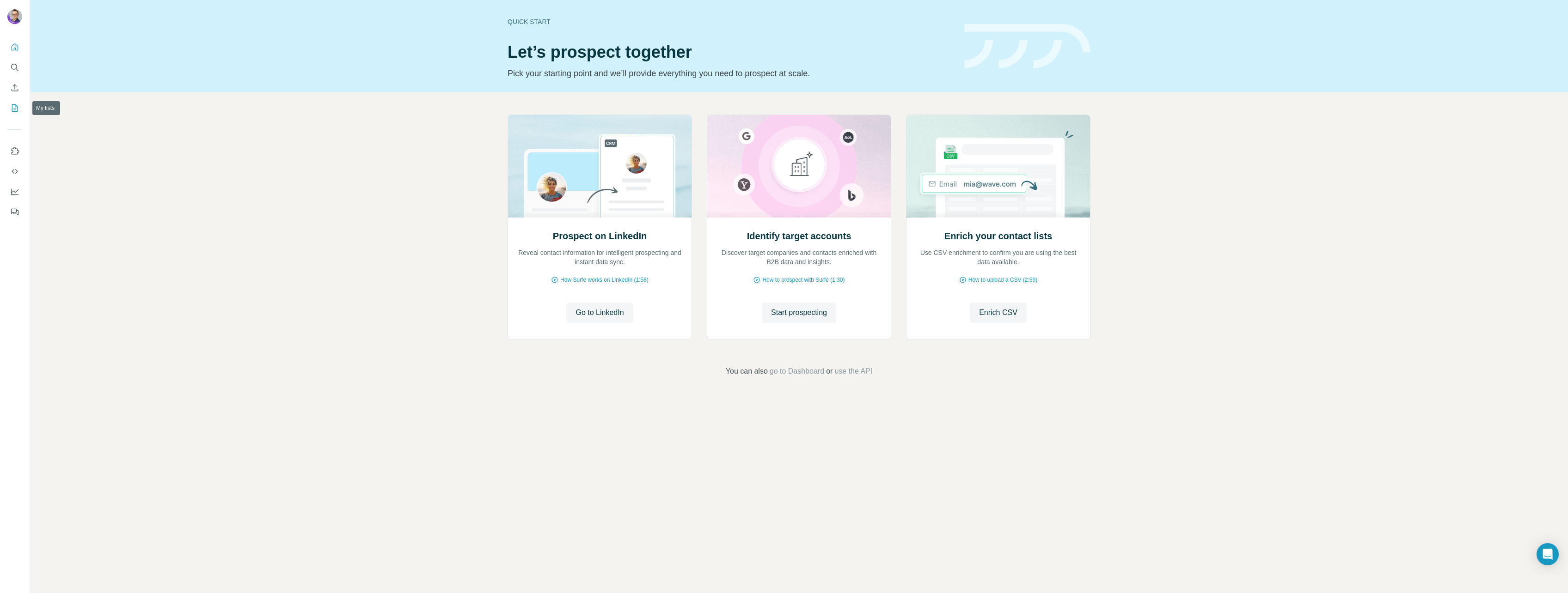
click at [13, 106] on icon "My lists" at bounding box center [15, 108] width 9 height 9
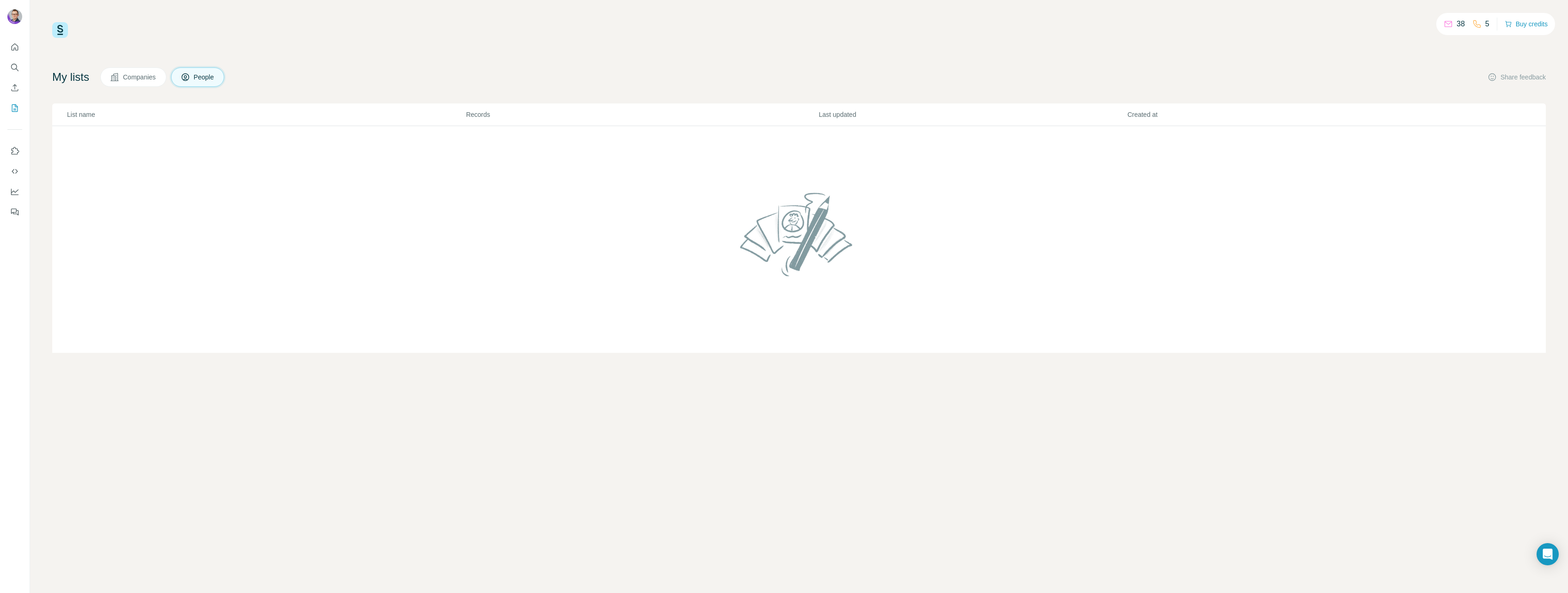
click at [134, 75] on span "Companies" at bounding box center [139, 77] width 33 height 9
click at [1444, 22] on icon at bounding box center [1448, 24] width 9 height 9
click at [18, 147] on icon "Use Surfe on LinkedIn" at bounding box center [15, 151] width 9 height 9
